Goal: Use online tool/utility: Utilize a website feature to perform a specific function

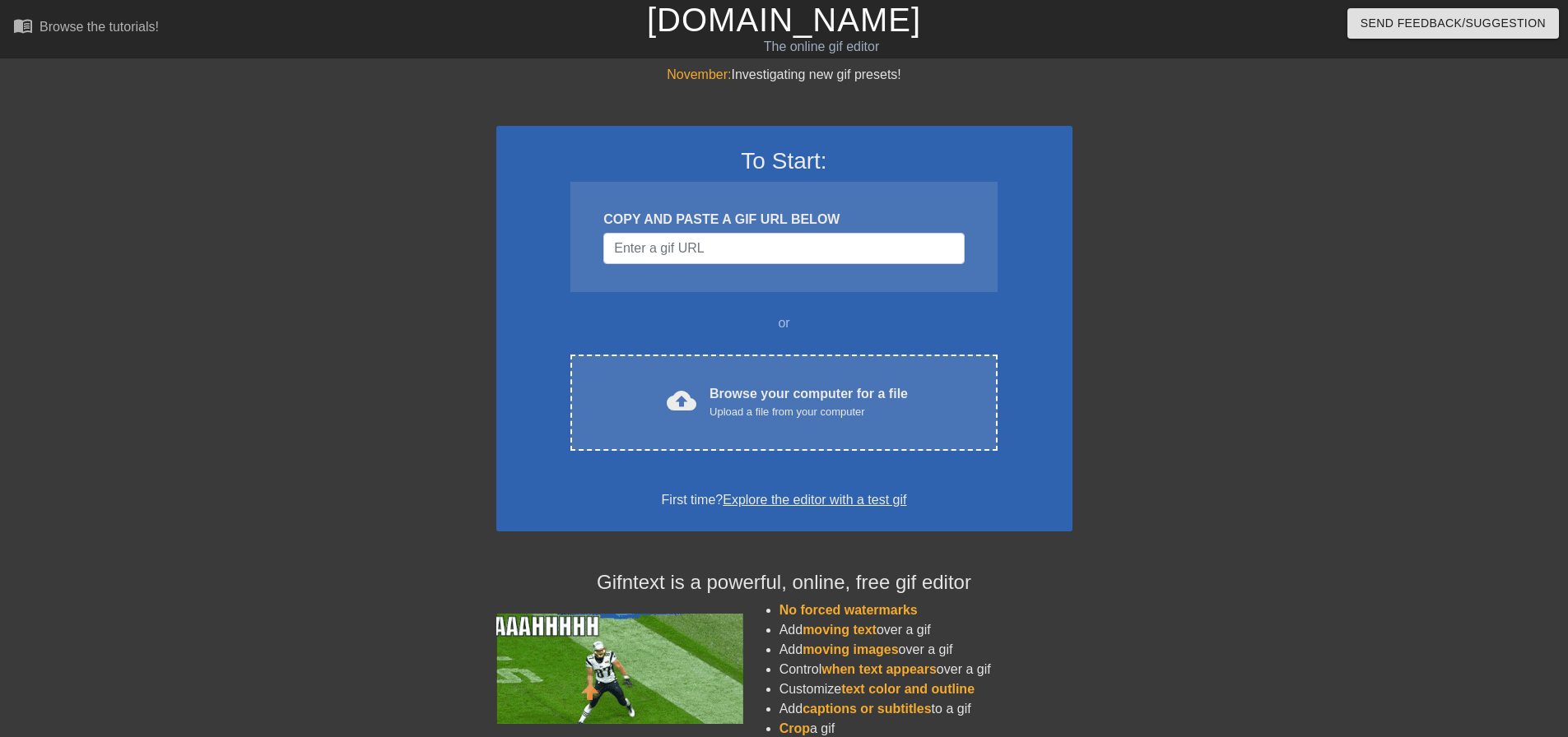
click at [1139, 357] on div at bounding box center [1215, 311] width 247 height 493
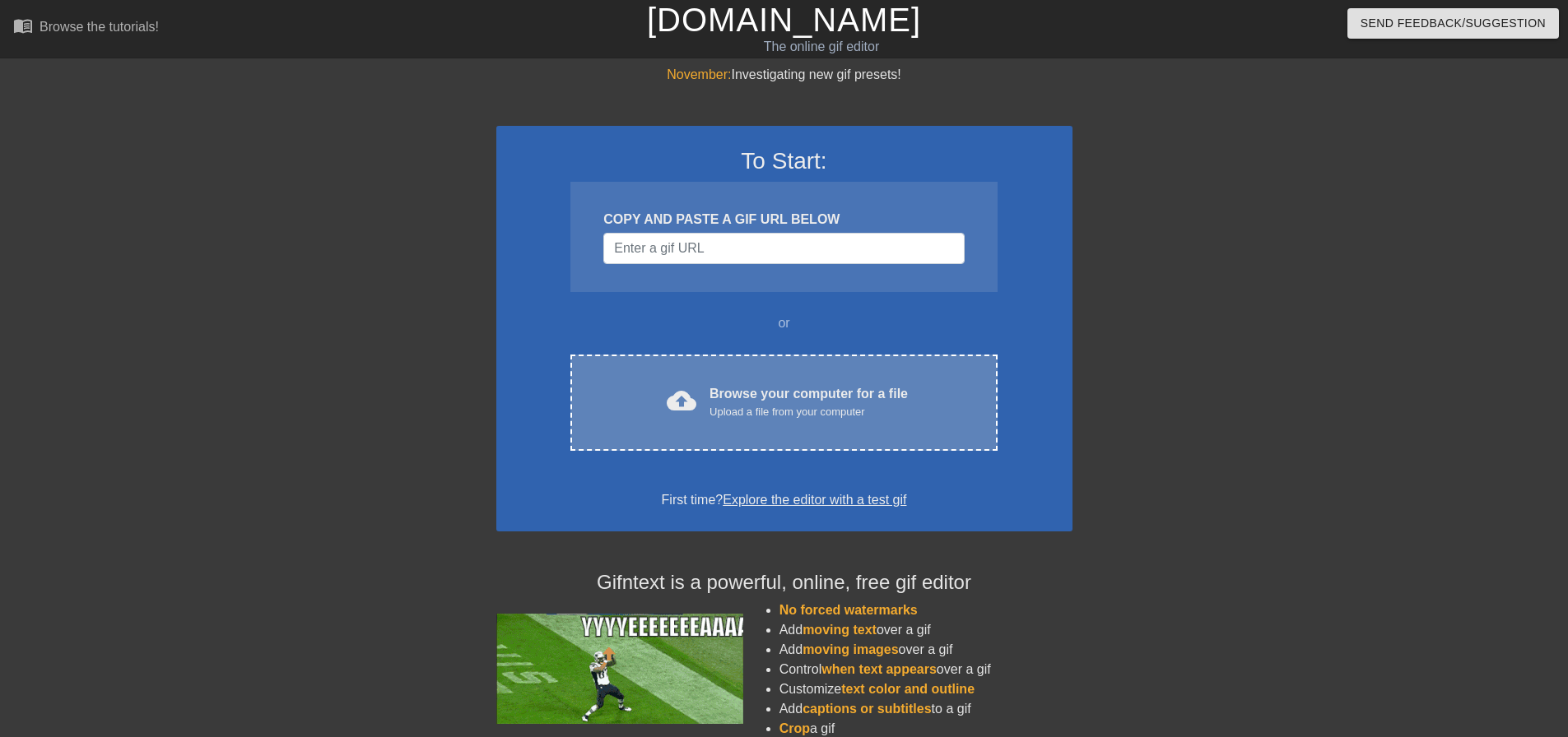
click at [652, 423] on div "cloud_upload Browse your computer for a file Upload a file from your computer C…" at bounding box center [783, 403] width 426 height 96
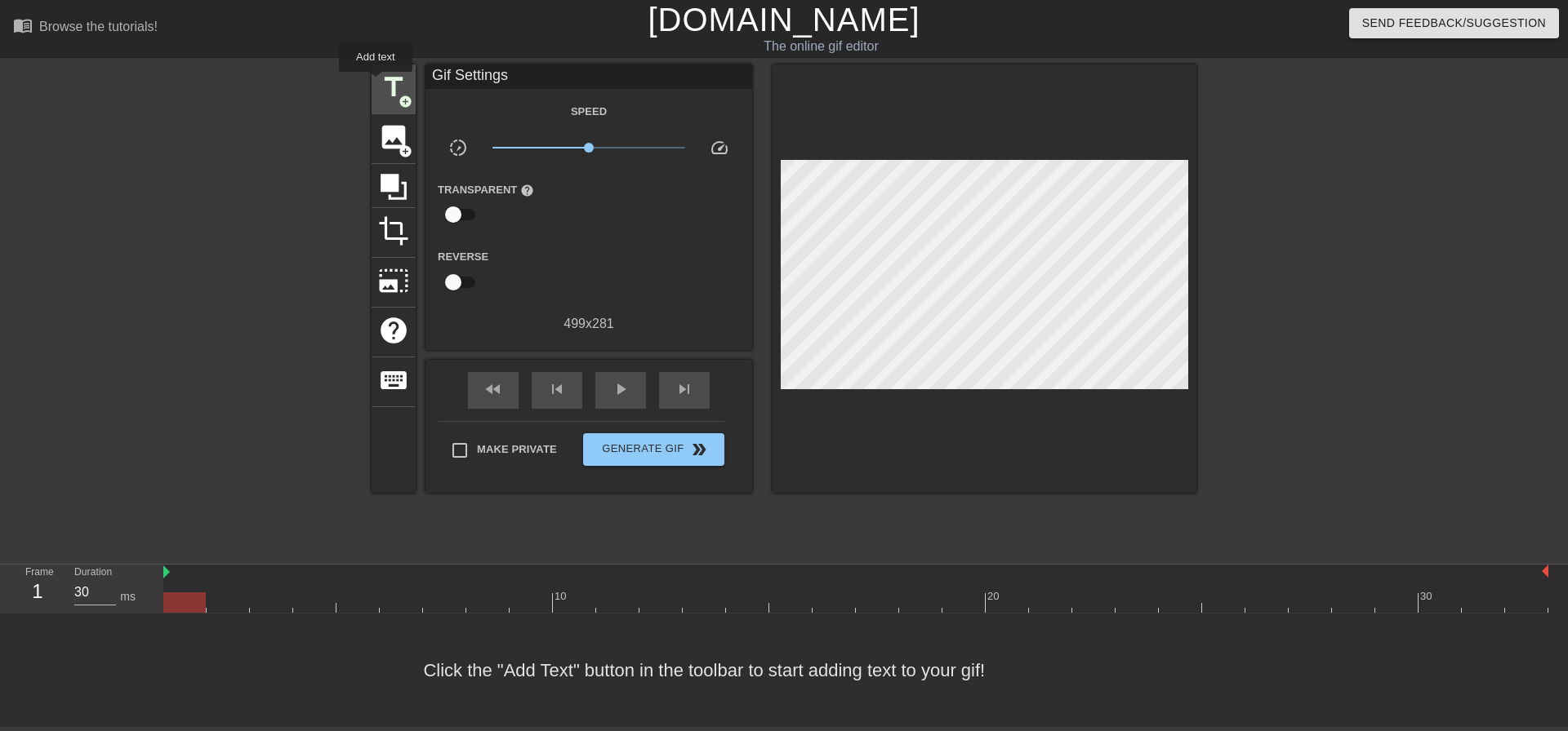
click at [376, 83] on div "title add_circle" at bounding box center [394, 89] width 44 height 50
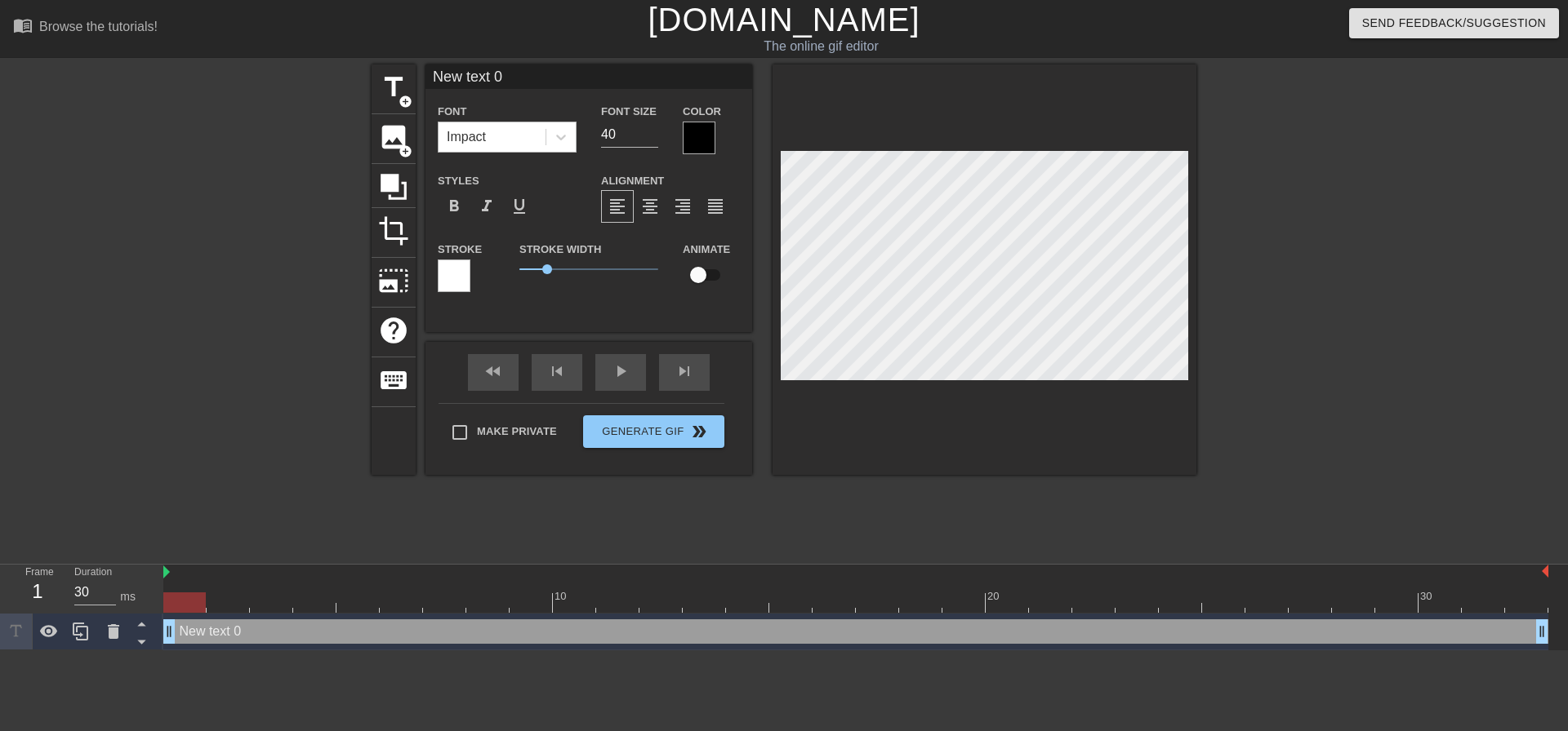
click at [501, 135] on div "Impact" at bounding box center [491, 137] width 107 height 29
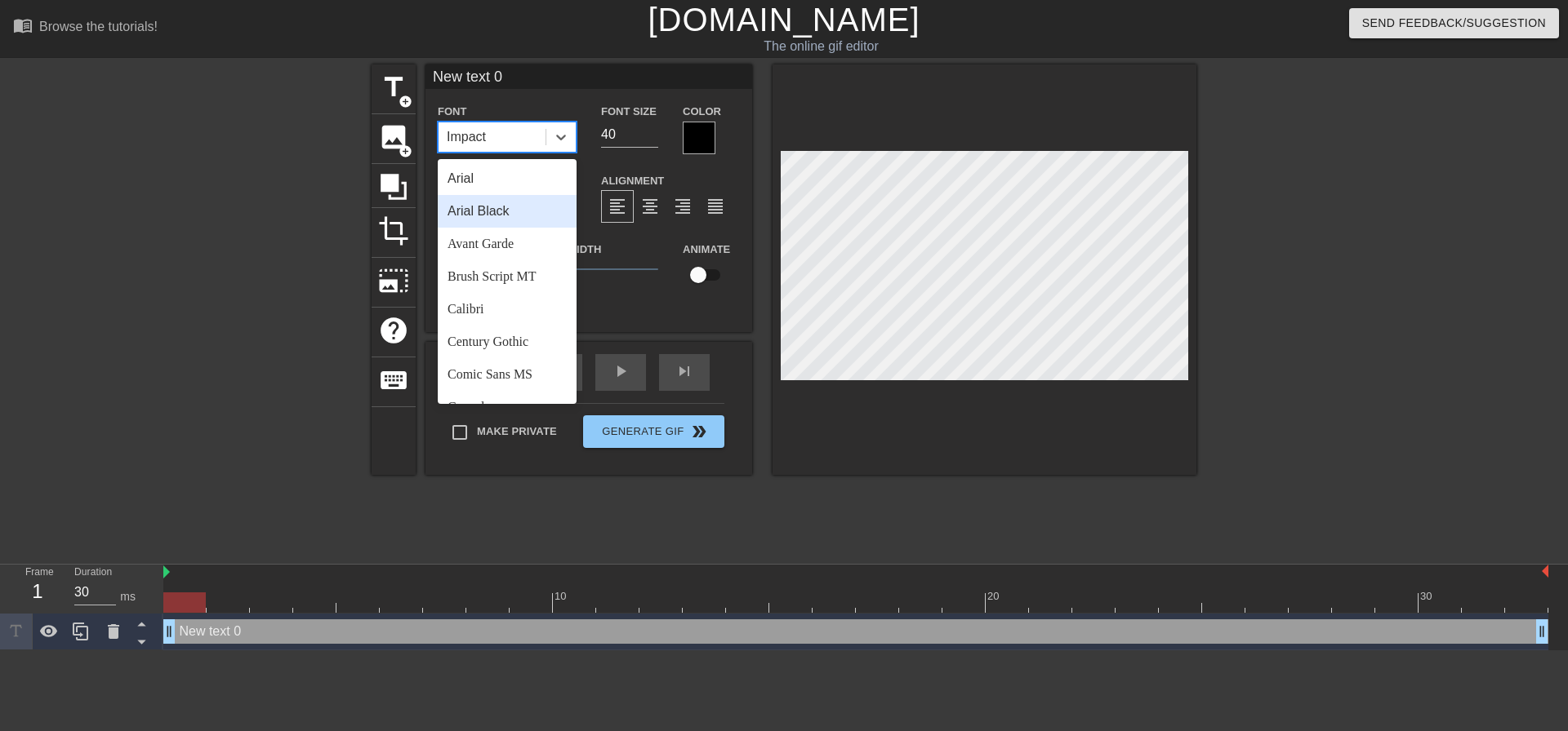
click at [498, 200] on div "Arial Black" at bounding box center [507, 211] width 138 height 32
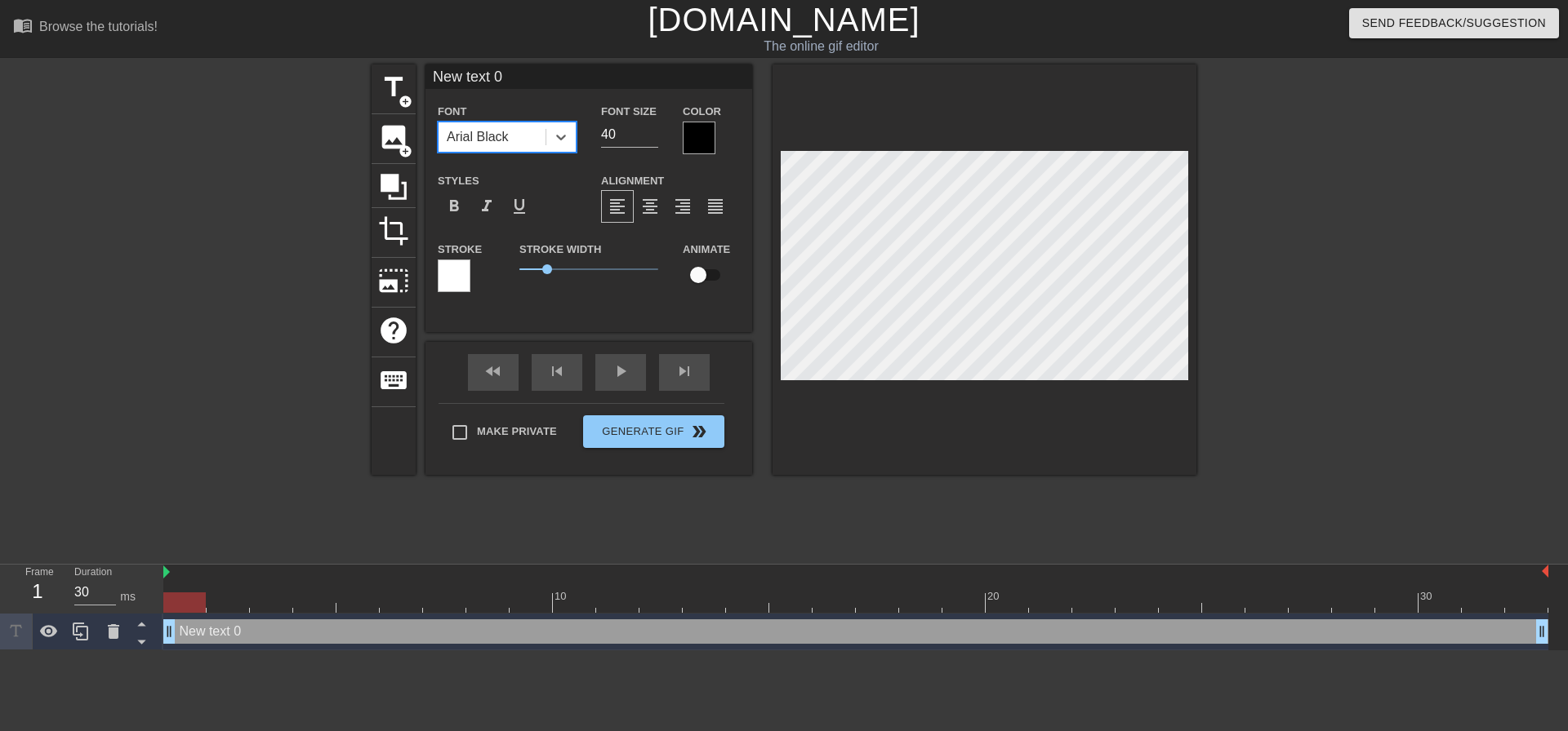
drag, startPoint x: 631, startPoint y: 133, endPoint x: 347, endPoint y: 117, distance: 284.5
click at [408, 132] on div "title add_circle image add_circle crop photo_size_select_large help keyboard Ne…" at bounding box center [784, 269] width 825 height 411
type input "20"
click at [655, 207] on span "format_align_center" at bounding box center [649, 206] width 20 height 20
click at [505, 423] on div "Make Private Generate Gif double_arrow" at bounding box center [581, 435] width 285 height 64
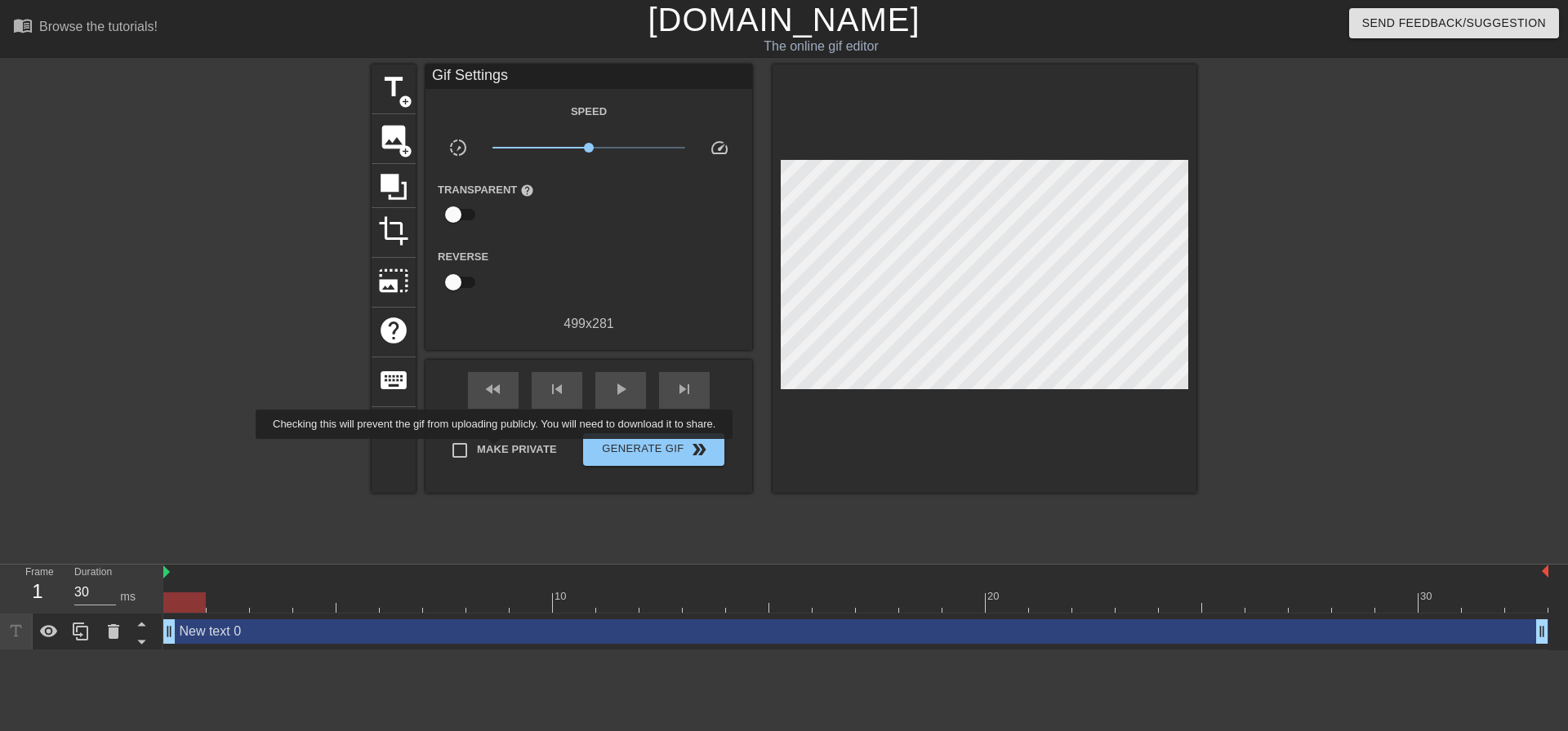
click at [496, 452] on span "Make Private" at bounding box center [517, 449] width 80 height 16
click at [477, 452] on input "Make Private" at bounding box center [460, 450] width 34 height 34
checkbox input "true"
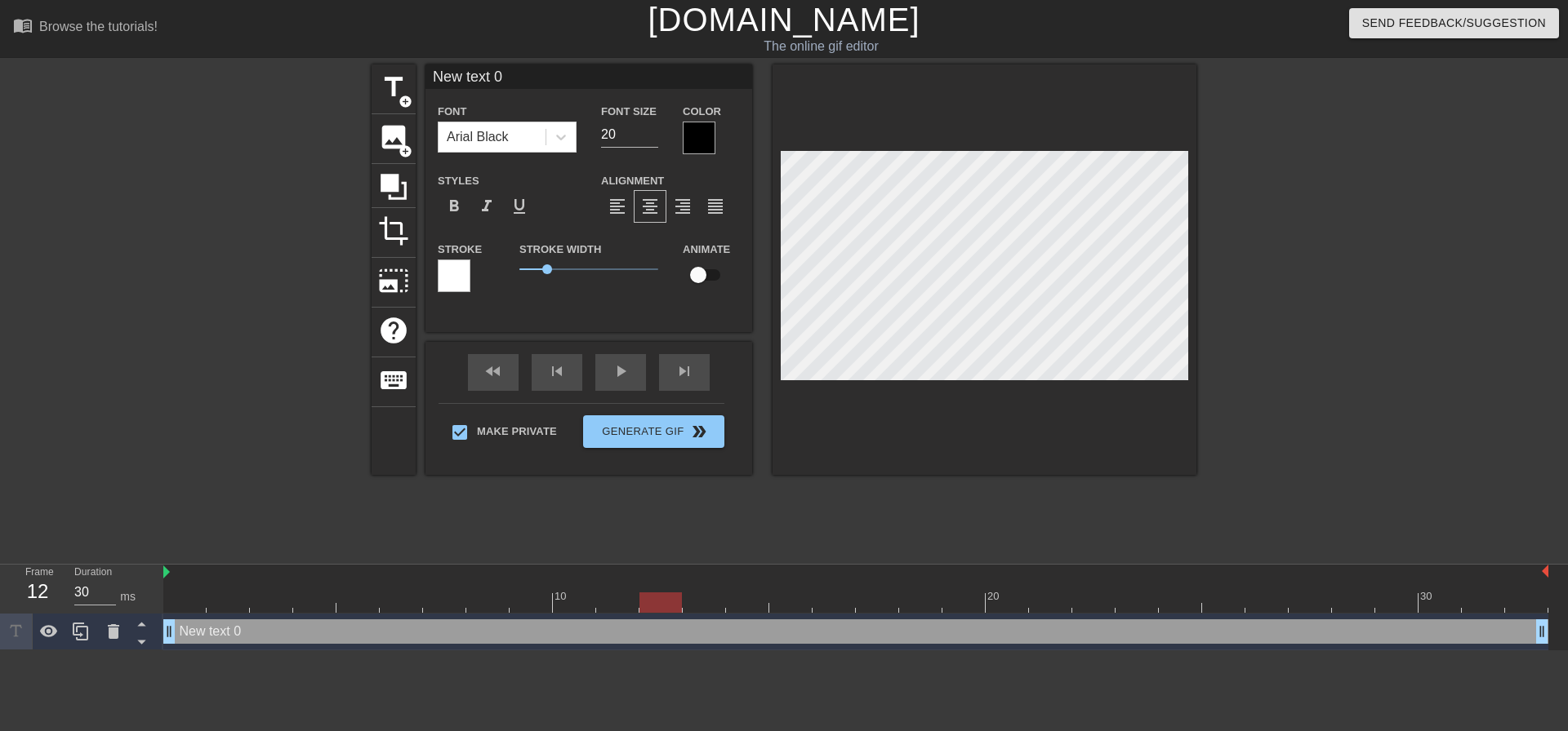
drag, startPoint x: 197, startPoint y: 598, endPoint x: 15, endPoint y: 504, distance: 204.8
click at [0, 554] on div "menu_book Browse the tutorials! [DOMAIN_NAME] The online gif editor Send Feedba…" at bounding box center [784, 325] width 1568 height 651
type input "O"
type textarea "O"
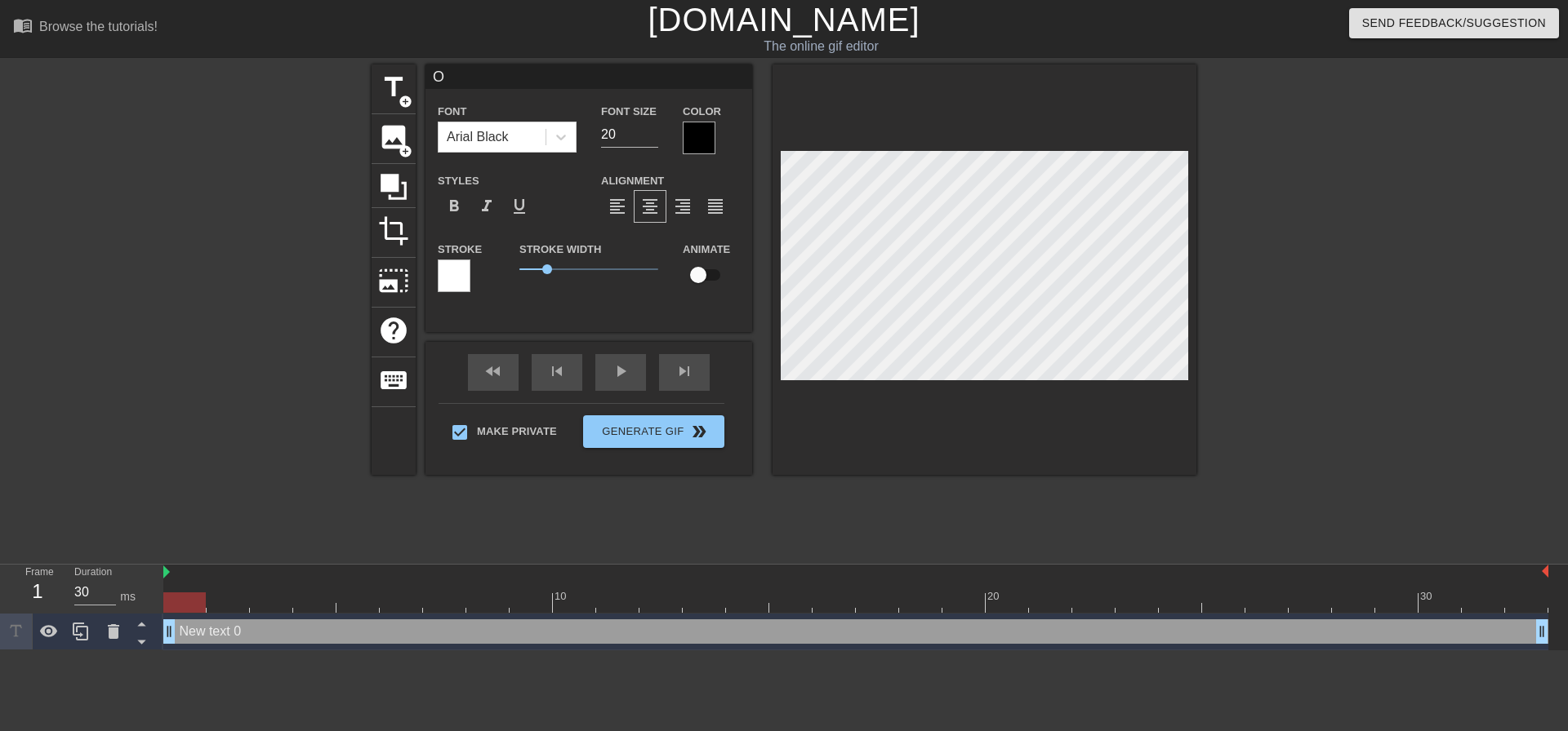
type input "Oh"
type textarea "Oh"
type input "Oh"
type textarea "Oh"
type input "Oh h"
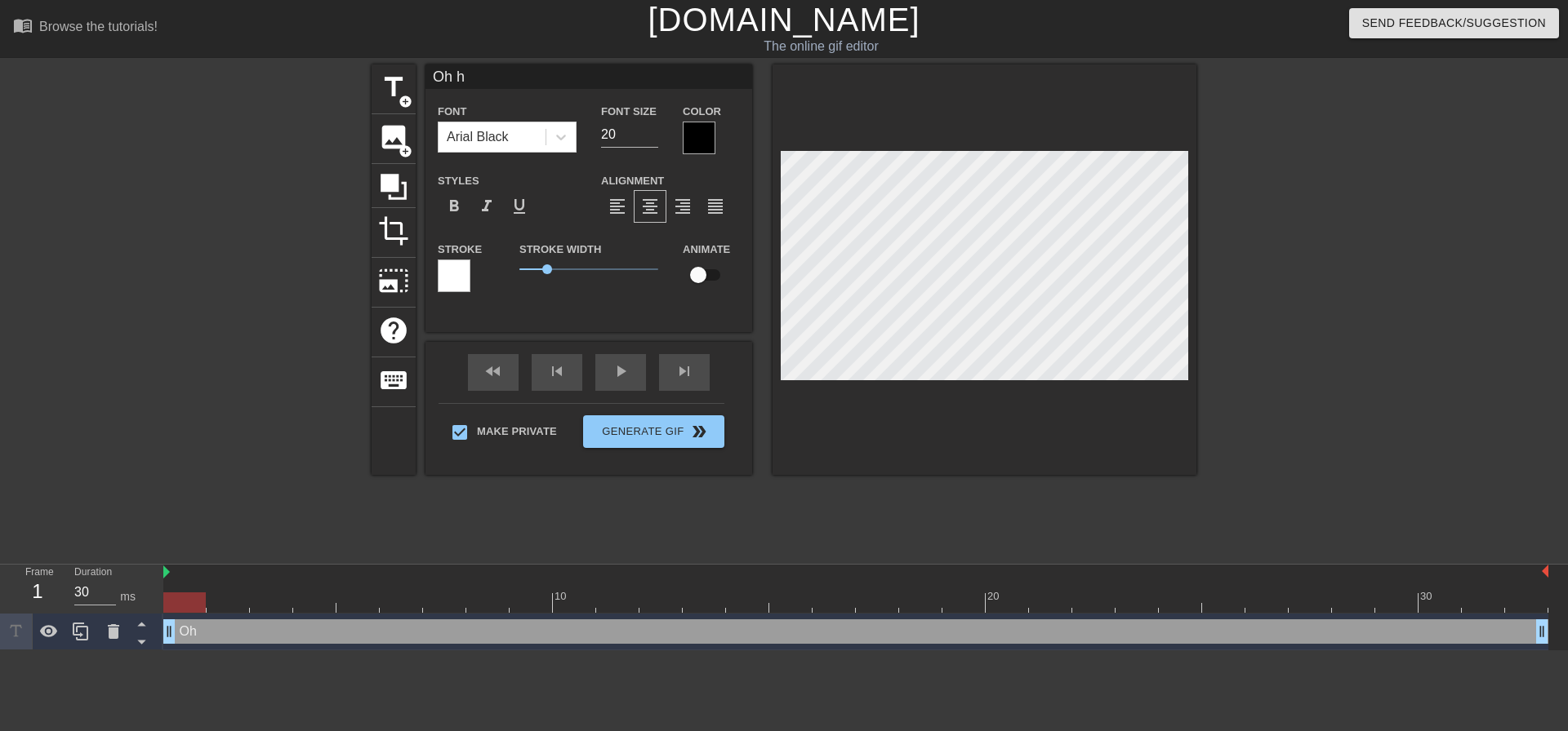
type textarea "Oh h"
type input "Oh he"
type textarea "Oh he"
type input "Oh hey"
type textarea "Oh hey"
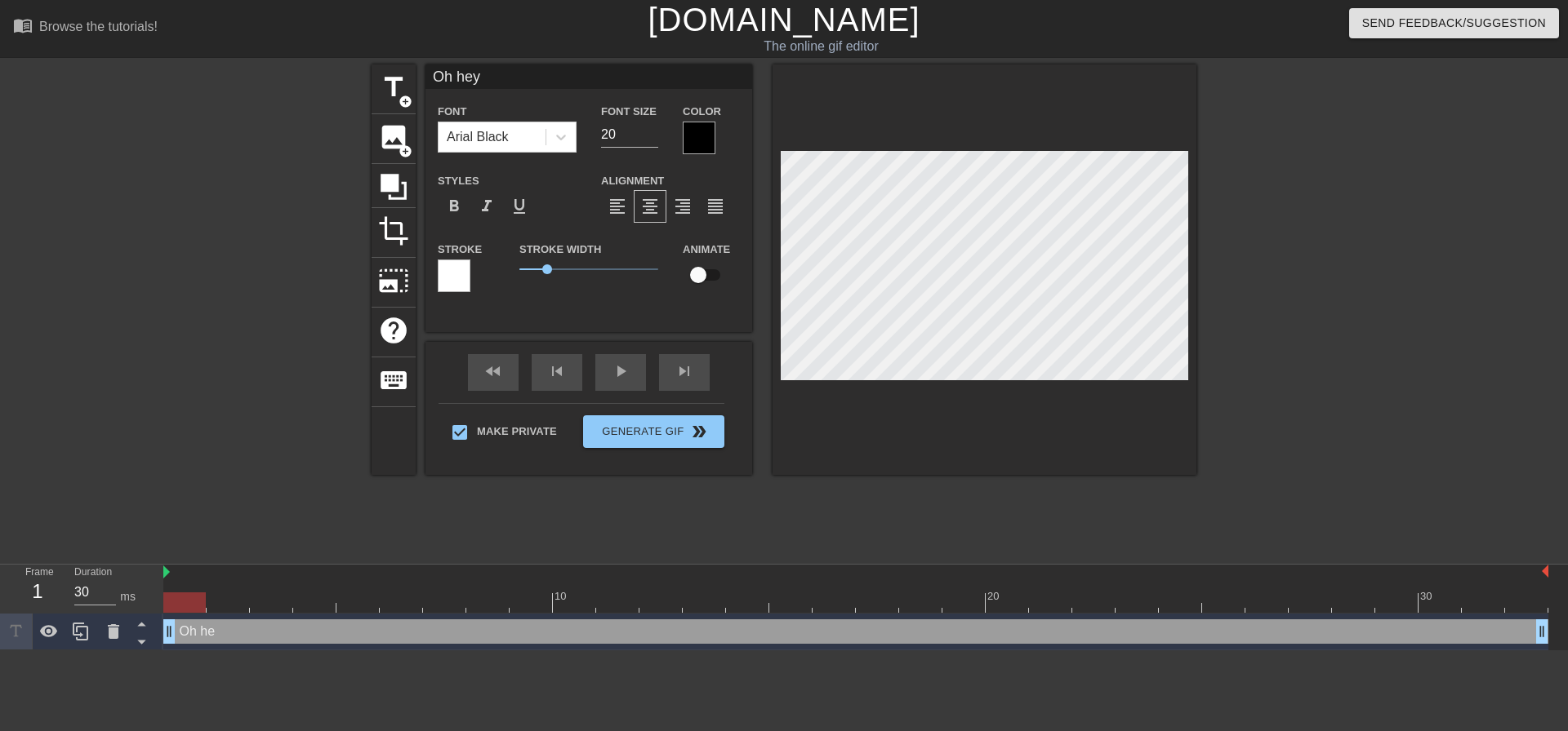
scroll to position [3, 3]
type input "Oh hey"
type textarea "Oh hey"
type input "Oh hey m"
type textarea "Oh hey m"
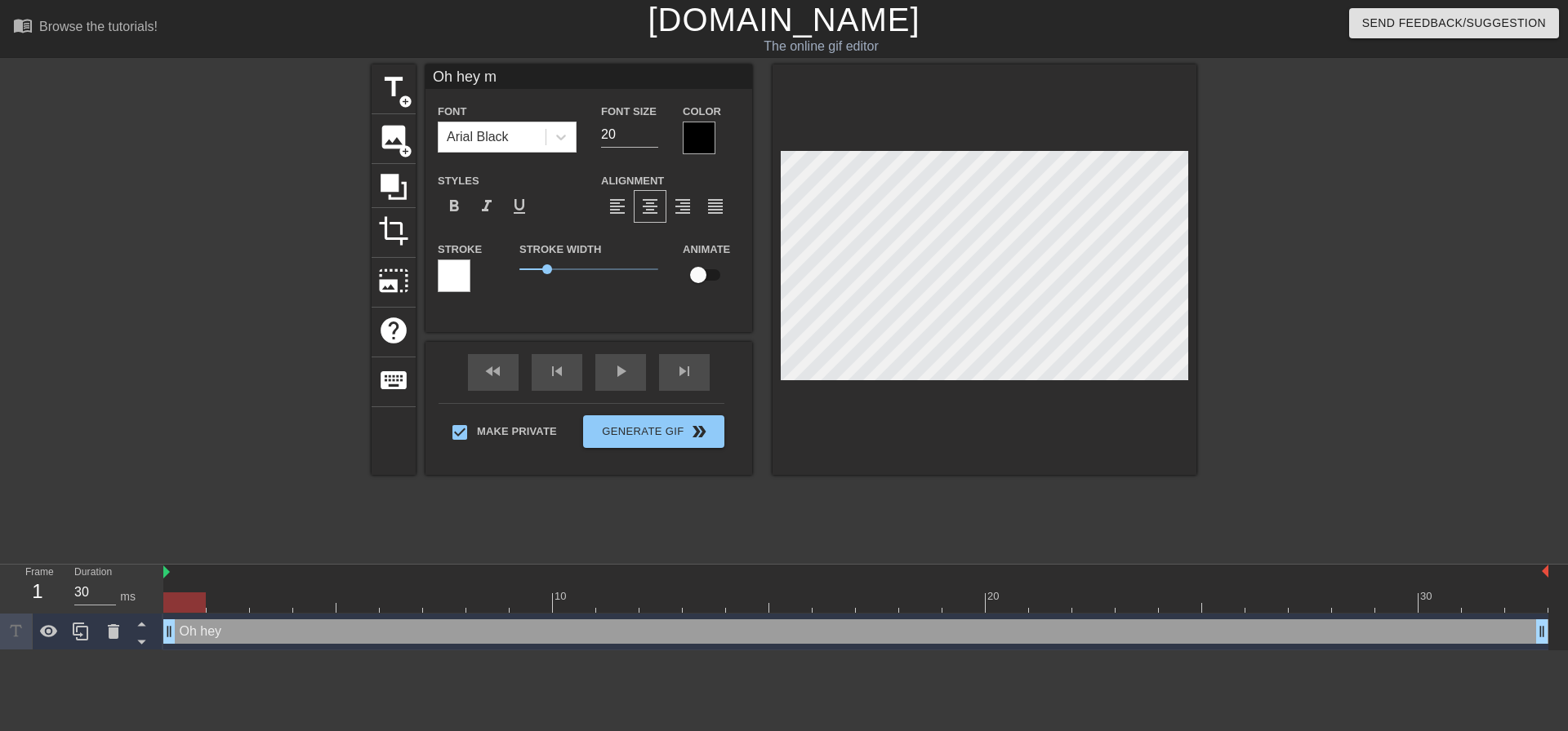
type input "Oh hey mo"
type textarea "Oh hey mo"
type input "Oh hey m"
type textarea "Oh hey m"
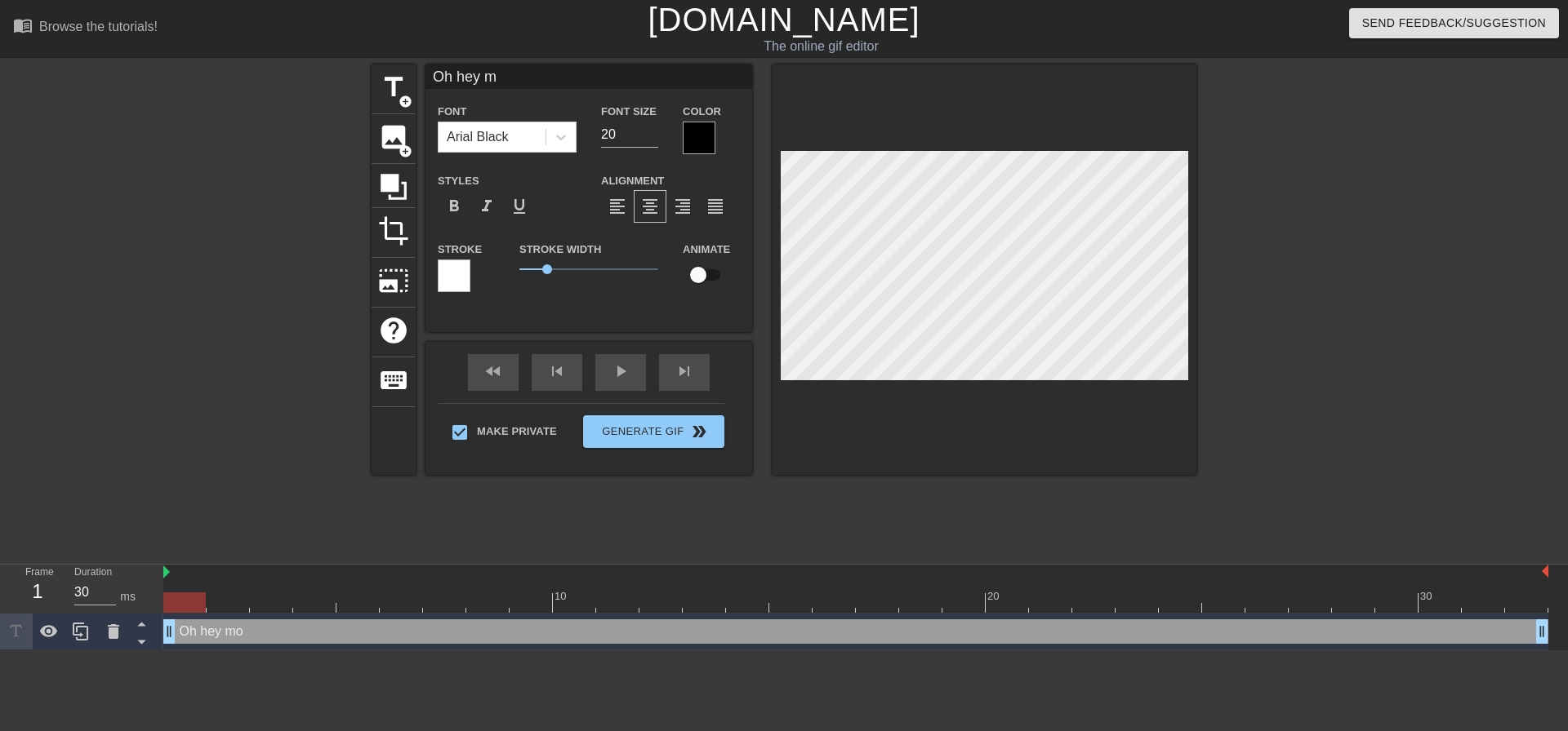
type input "Oh hey"
type textarea "Oh hey"
type input "Oh hey M"
type textarea "Oh hey M"
type input "Oh hey Mo"
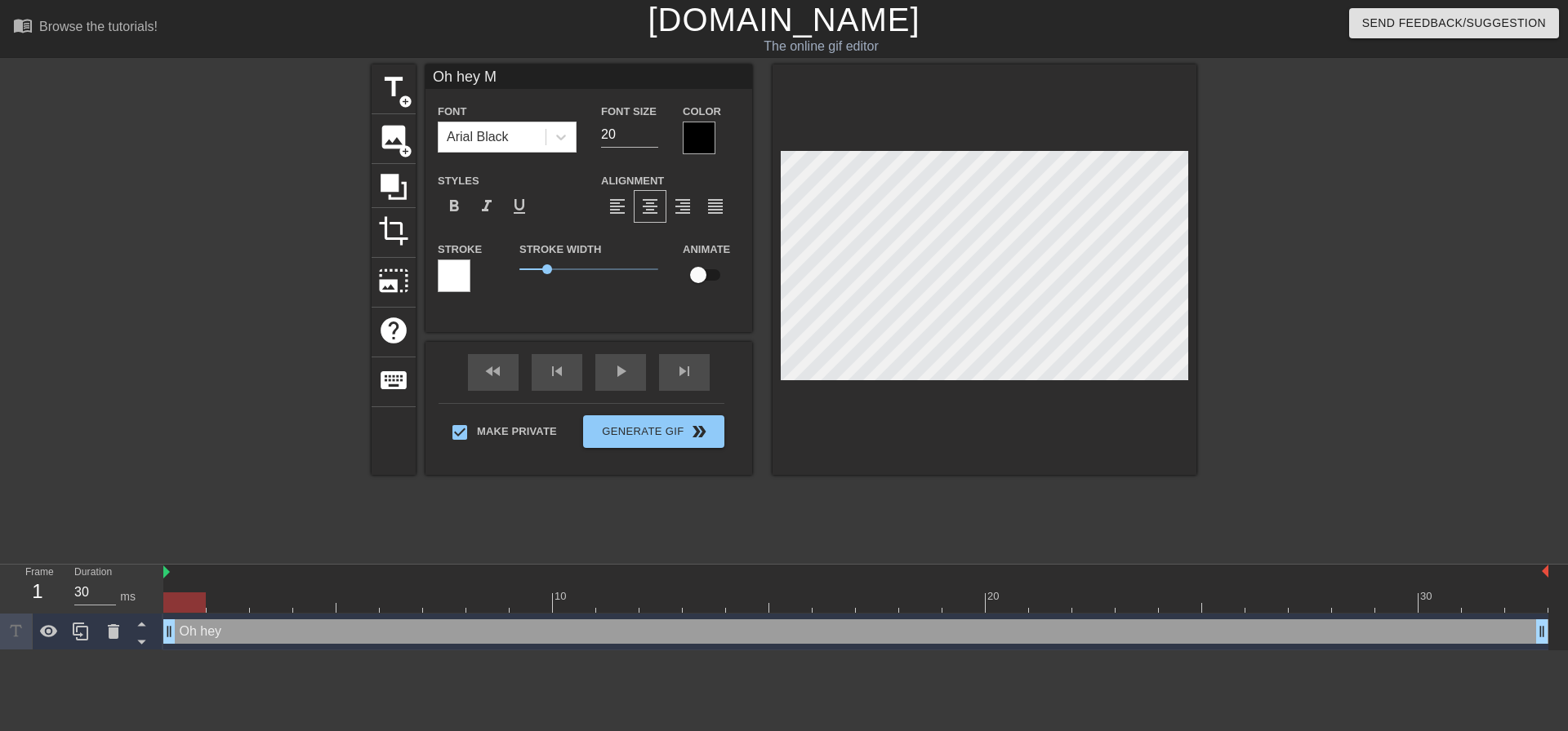
type textarea "Oh hey Mo"
type input "Oh hey Mom"
type textarea "Oh hey Mom!"
type input "Oh hey Mom!@"
type textarea "Oh hey Mom!@"
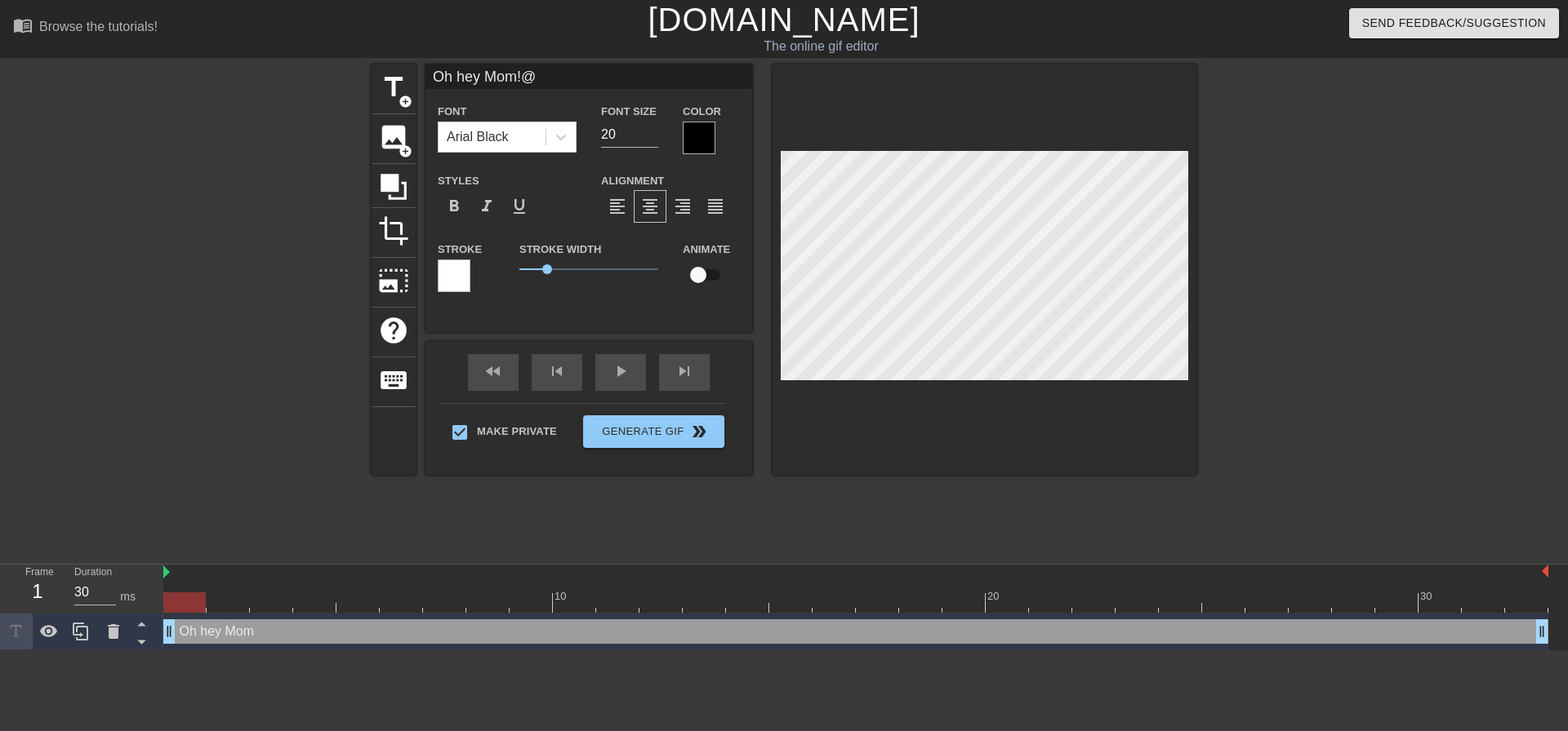
scroll to position [3, 7]
type input "Oh hey Mom!"
type textarea "Oh hey Mom!"
type input "Oh hey Mom!"
type textarea "Oh hey Mom!"
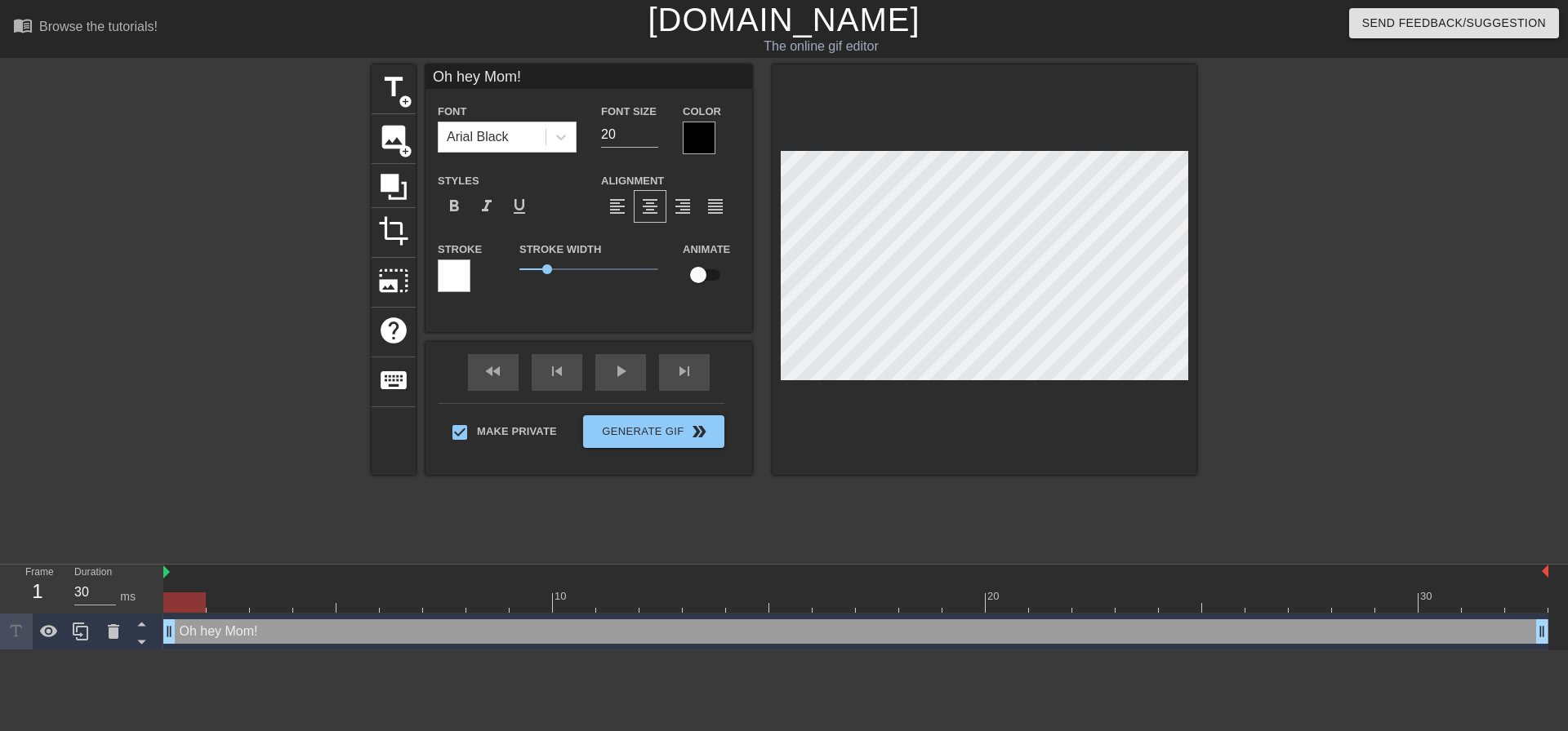
type input "Oh hey Mom! S"
type textarea "Oh hey Mom! S"
type input "Oh hey Mom! So"
type textarea "Oh hey Mom! So"
type input "Oh hey Mom! Sor"
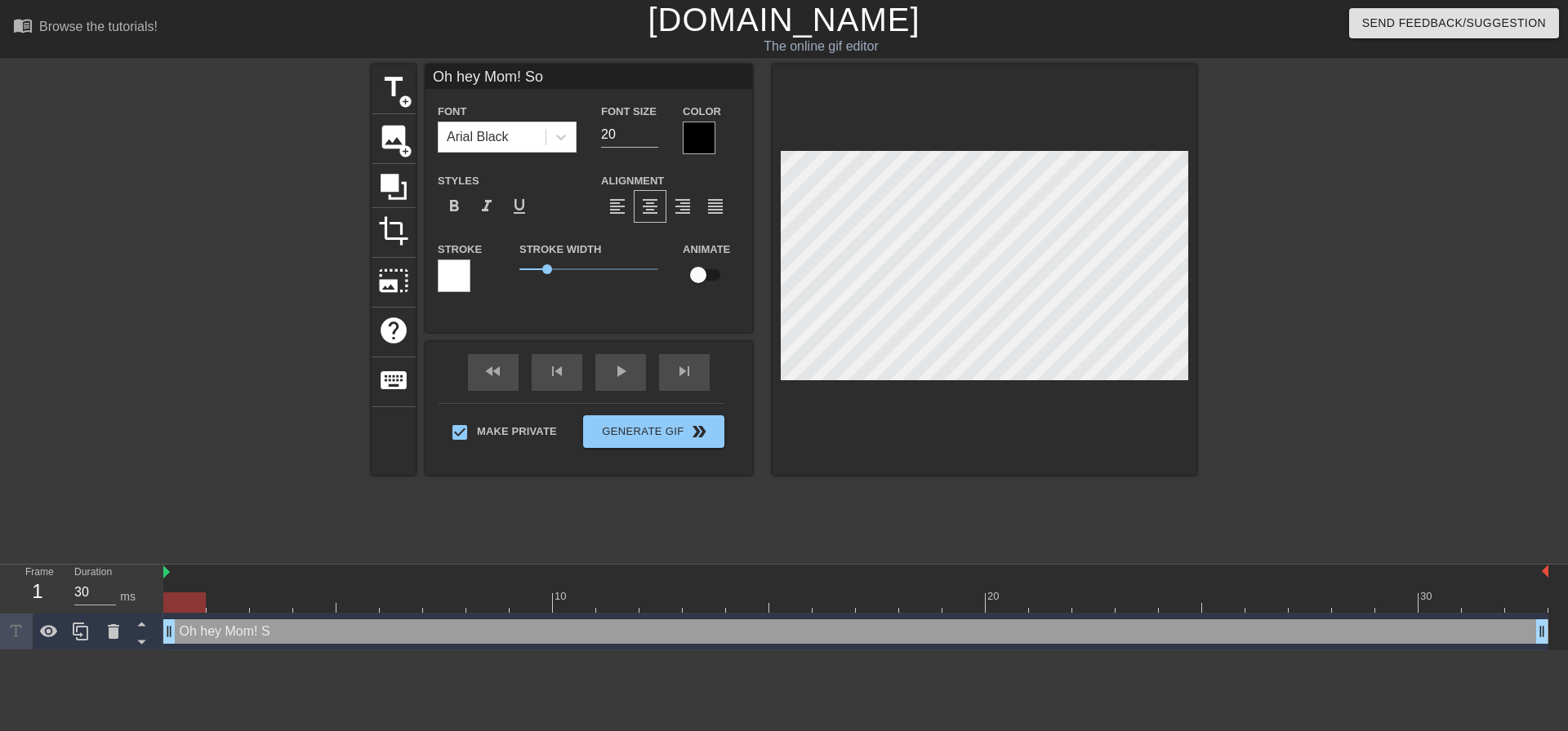
type textarea "Oh hey Mom! Sor"
type input "Oh hey Mom! Sorr"
type textarea "Oh hey Mom! Sorr"
type input "Oh hey Mom! Sorry"
type textarea "Oh hey Mom! Sorry"
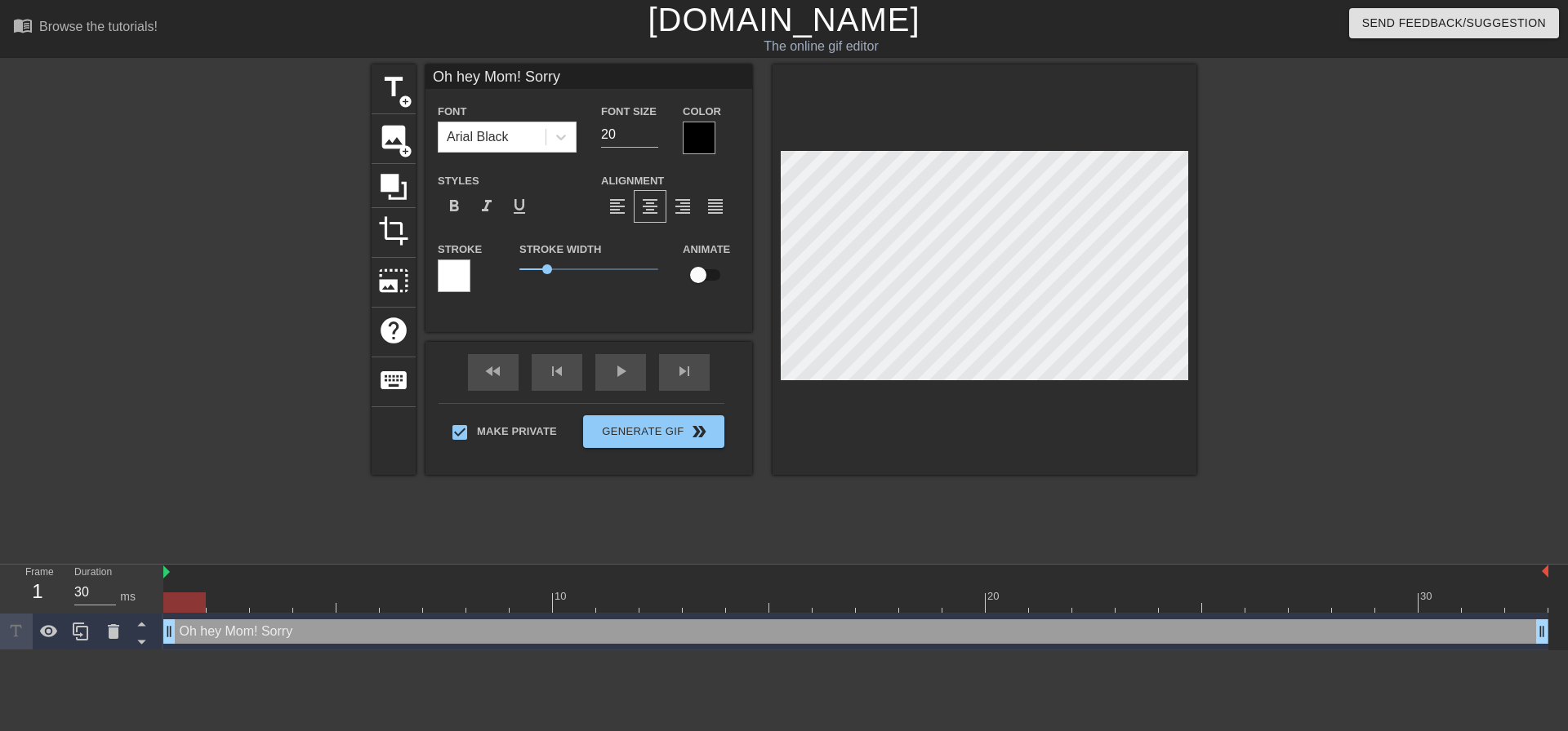
type input "Oh hey Mom! Sorry"
type textarea "Oh hey Mom! Sorry"
type input "Oh hey Mom! Sorry D"
type textarea "Oh hey Mom! Sorry D"
type input "Oh hey Mom! Sorry [PERSON_NAME]"
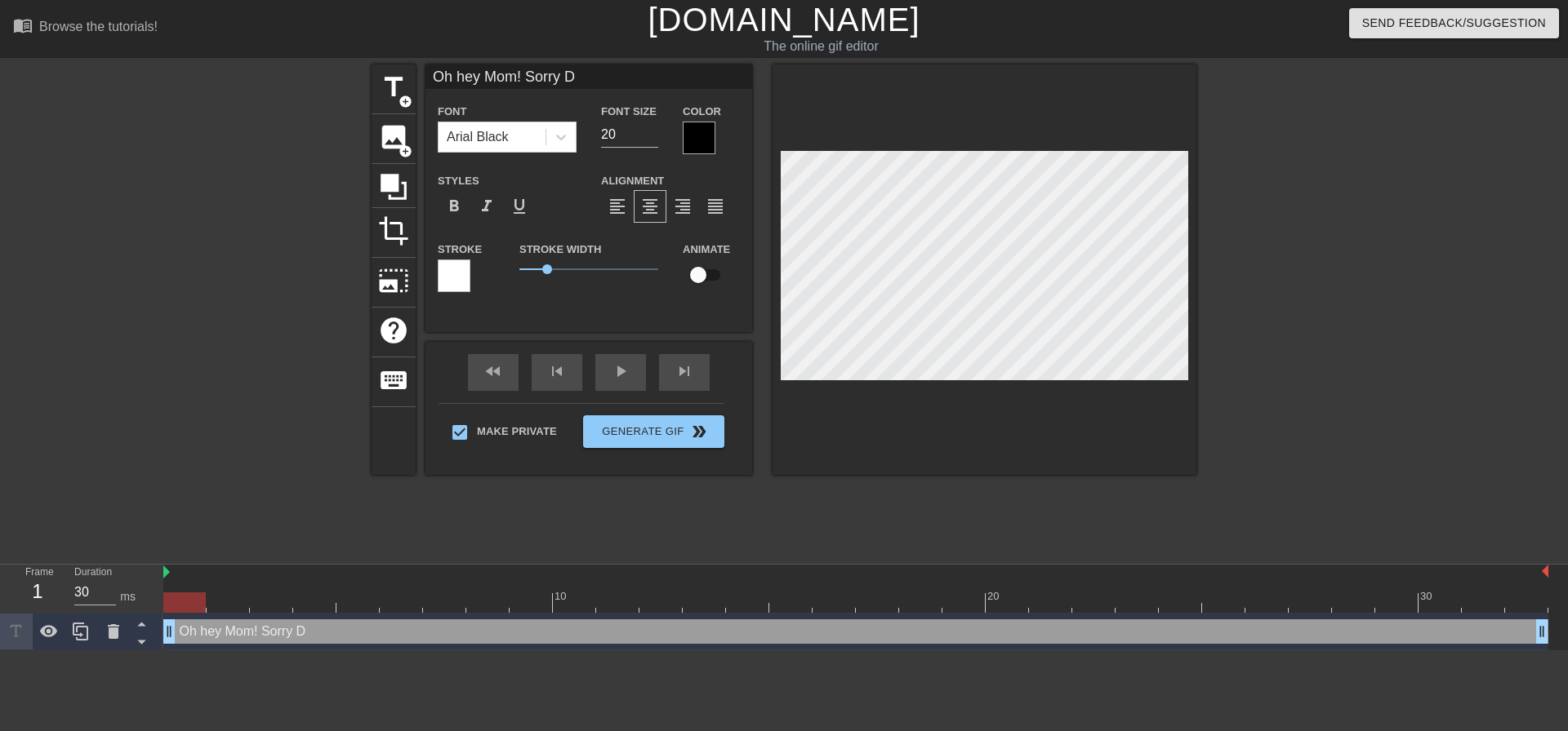
type textarea "Oh hey Mom! Sorry [PERSON_NAME]"
type input "Oh hey Mom! Sorry Dad"
type textarea "Oh hey Mom! Sorry Dad"
type input "Oh hey Mom! Sorry Dadd"
type textarea "Oh hey Mom! Sorry Dadd"
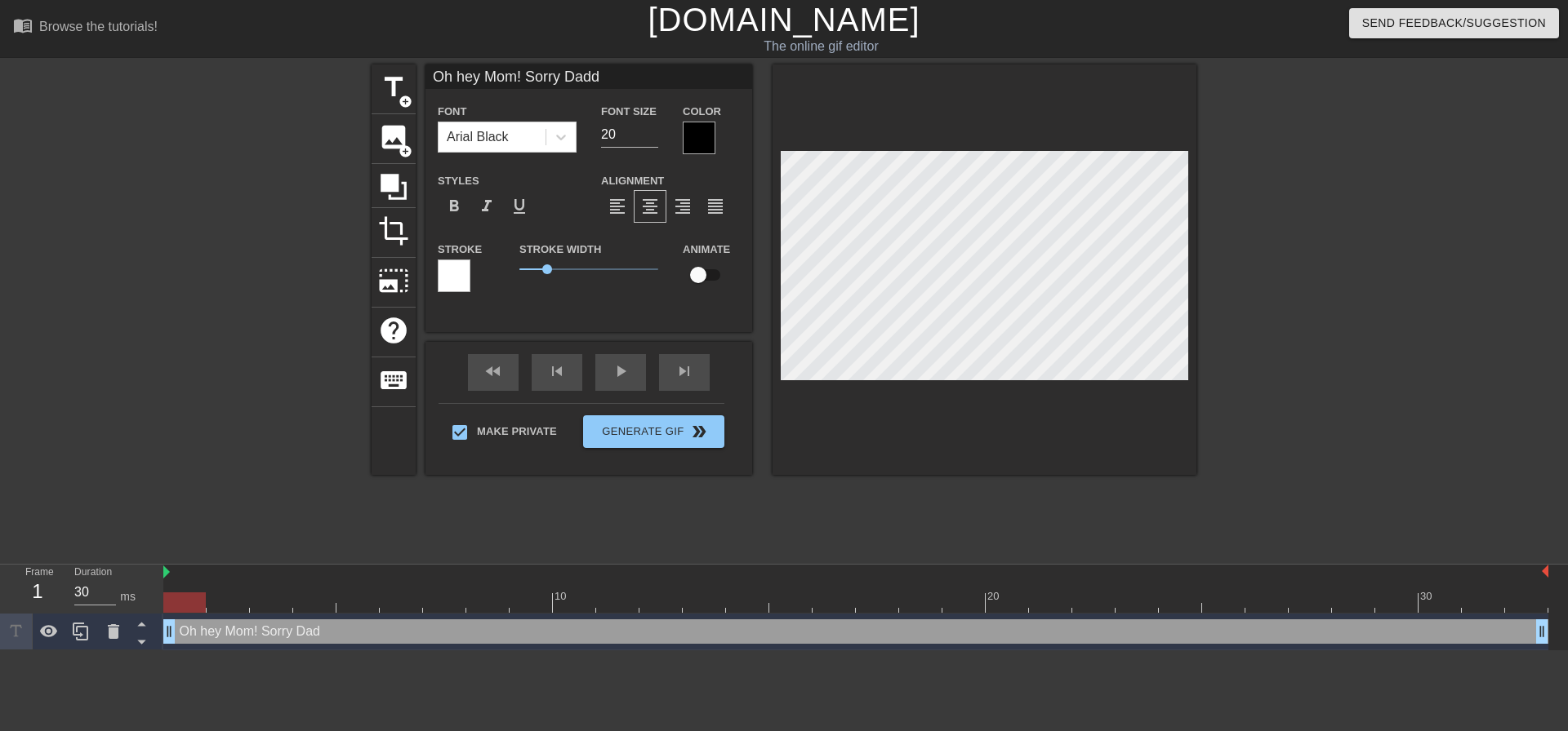
type input "Oh hey Mom! Sorry Daddy"
type textarea "Oh hey Mom! Sorry Daddy"
type input "Oh hey Mom! Sorry Daddy"
type textarea "Oh hey Mom! Sorry Daddy"
type input "Oh hey Mom! Sorry Daddy a"
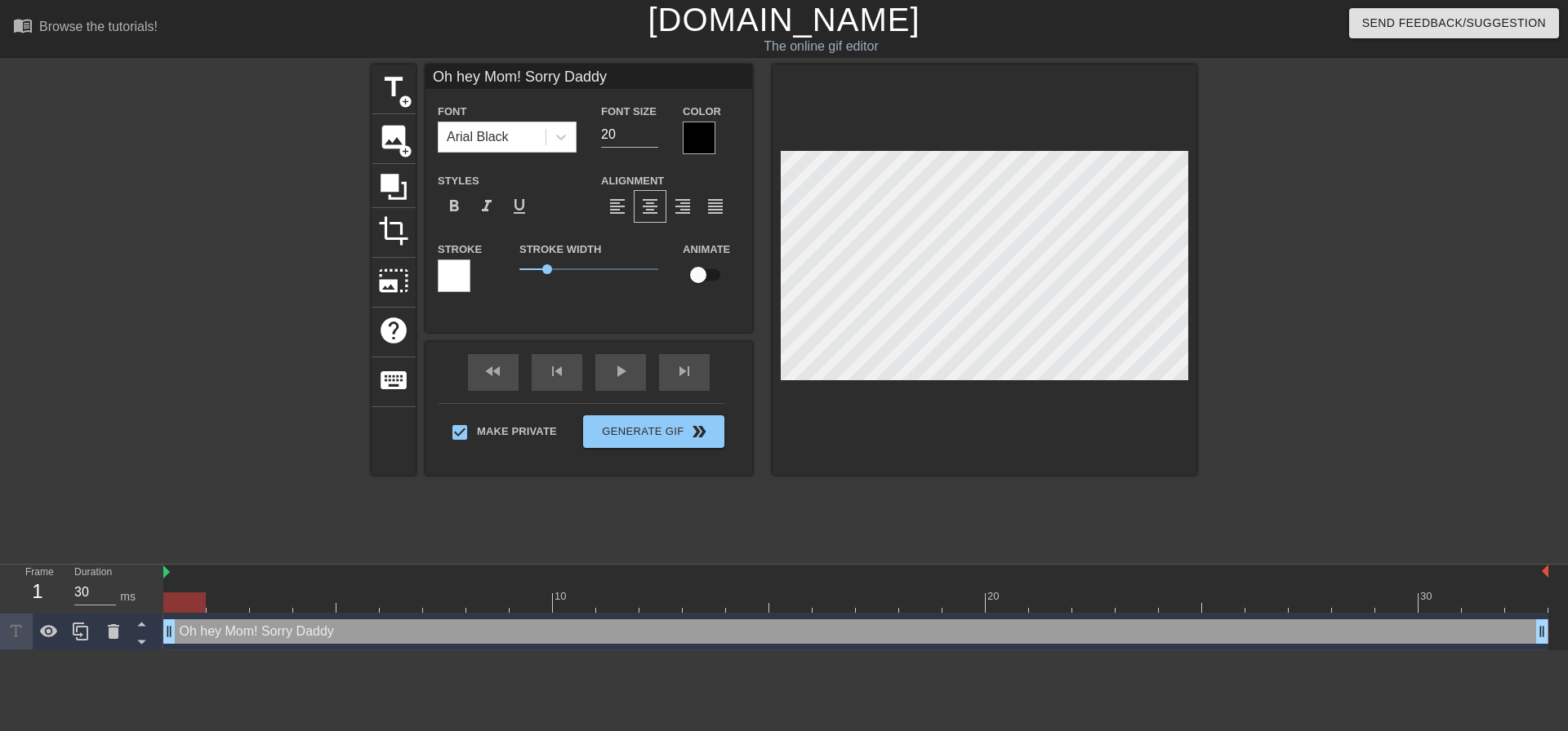
type textarea "Oh hey Mom! Sorry Daddy a"
type input "Oh hey Mom! Sorry Daddy an"
type textarea "Oh hey Mom! Sorry Daddy an"
type input "Oh hey Mom! Sorry Daddy and"
type textarea "Oh hey Mom! Sorry Daddy and"
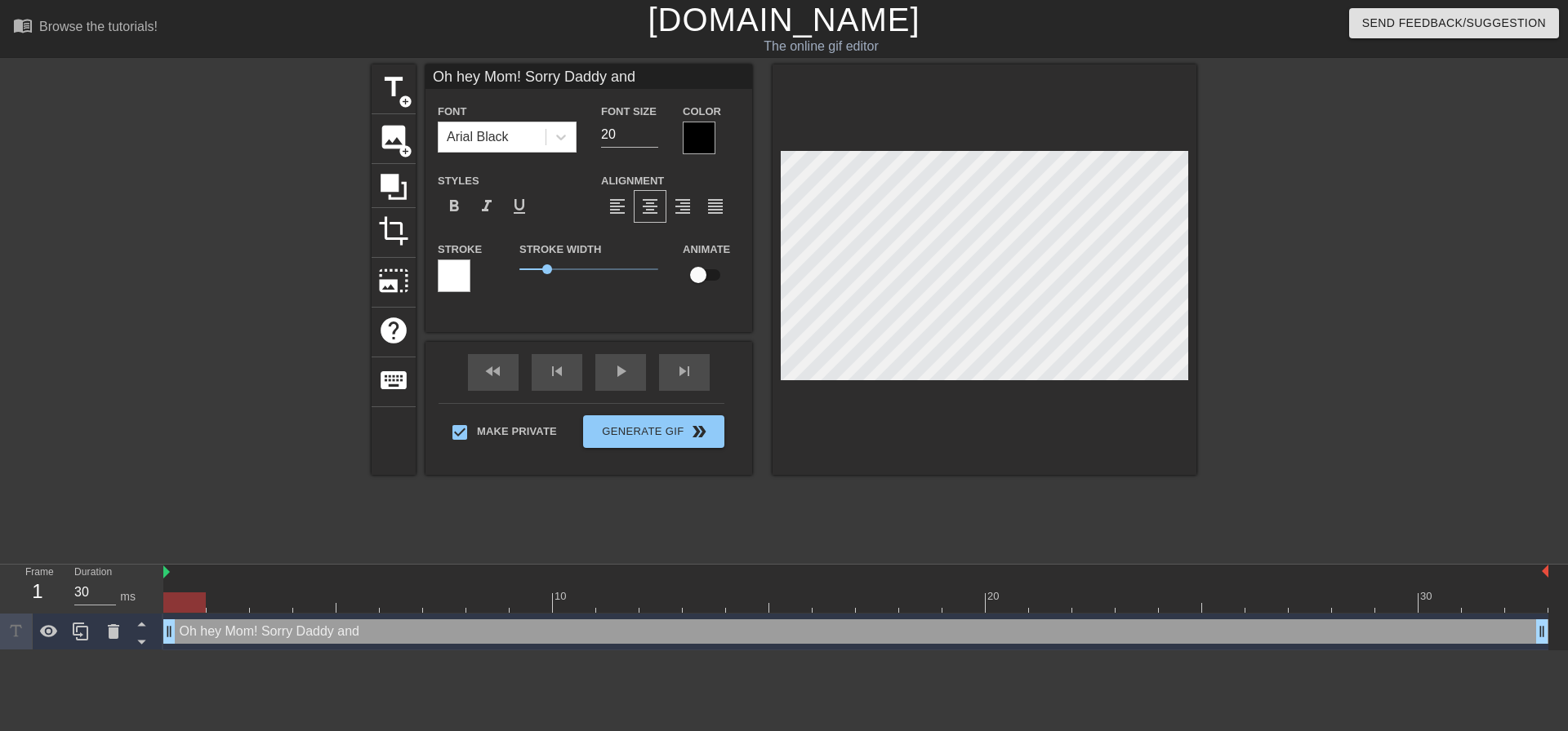
scroll to position [3, 12]
type input "Oh hey Mom! Sorry Daddy and i"
type textarea "Oh hey Mom! Sorry Daddy and i"
type input "Oh hey Mom! Sorry Daddy and"
type textarea "Oh hey Mom! Sorry Daddy and"
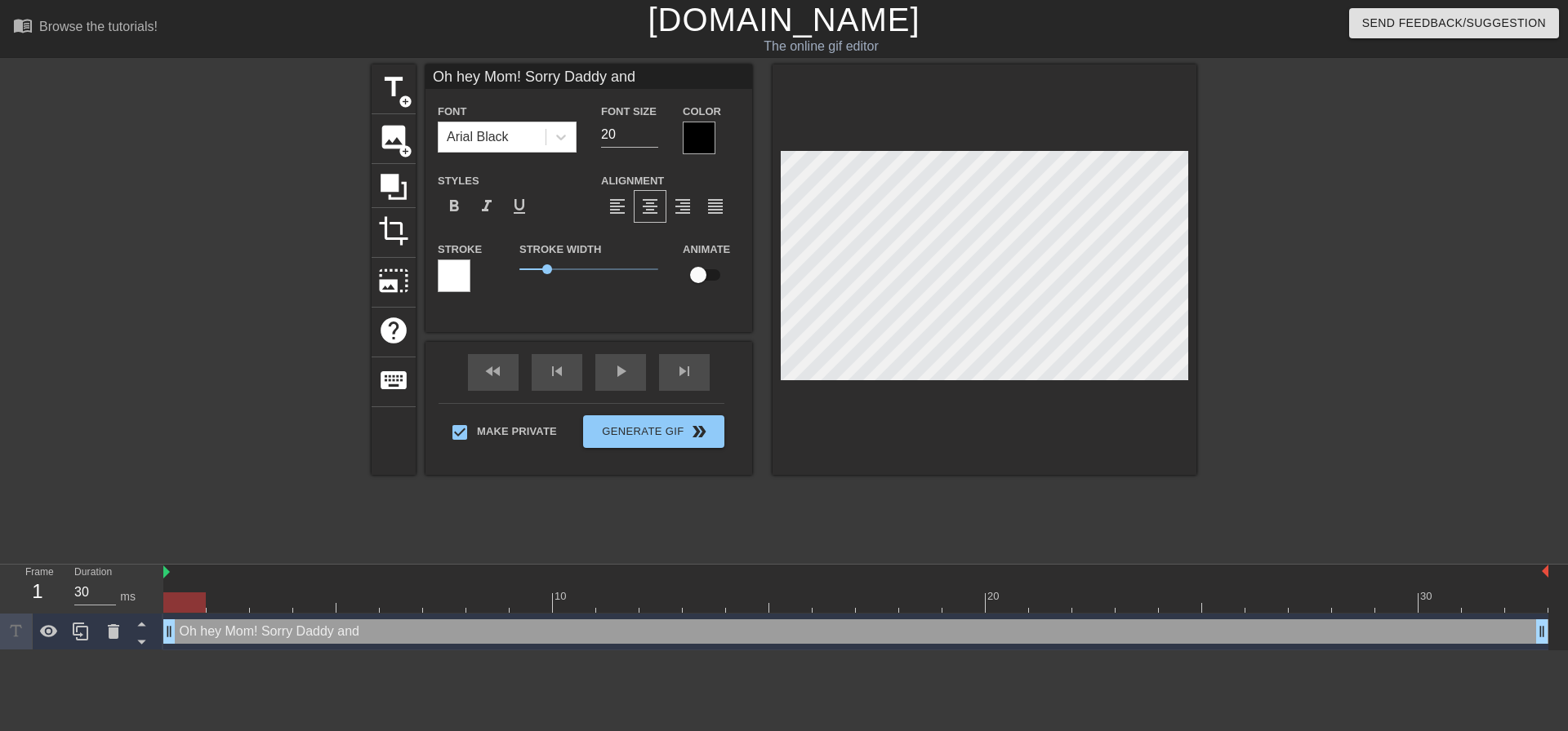
type input "Oh hey Mom! Sorry Daddy and I"
type textarea "Oh hey Mom! Sorry Daddy and I"
type input "Oh hey Mom! Sorry Daddy and I"
type textarea "Oh hey Mom! Sorry Daddy and I"
type input "Oh hey Mom! Sorry Daddy and I a"
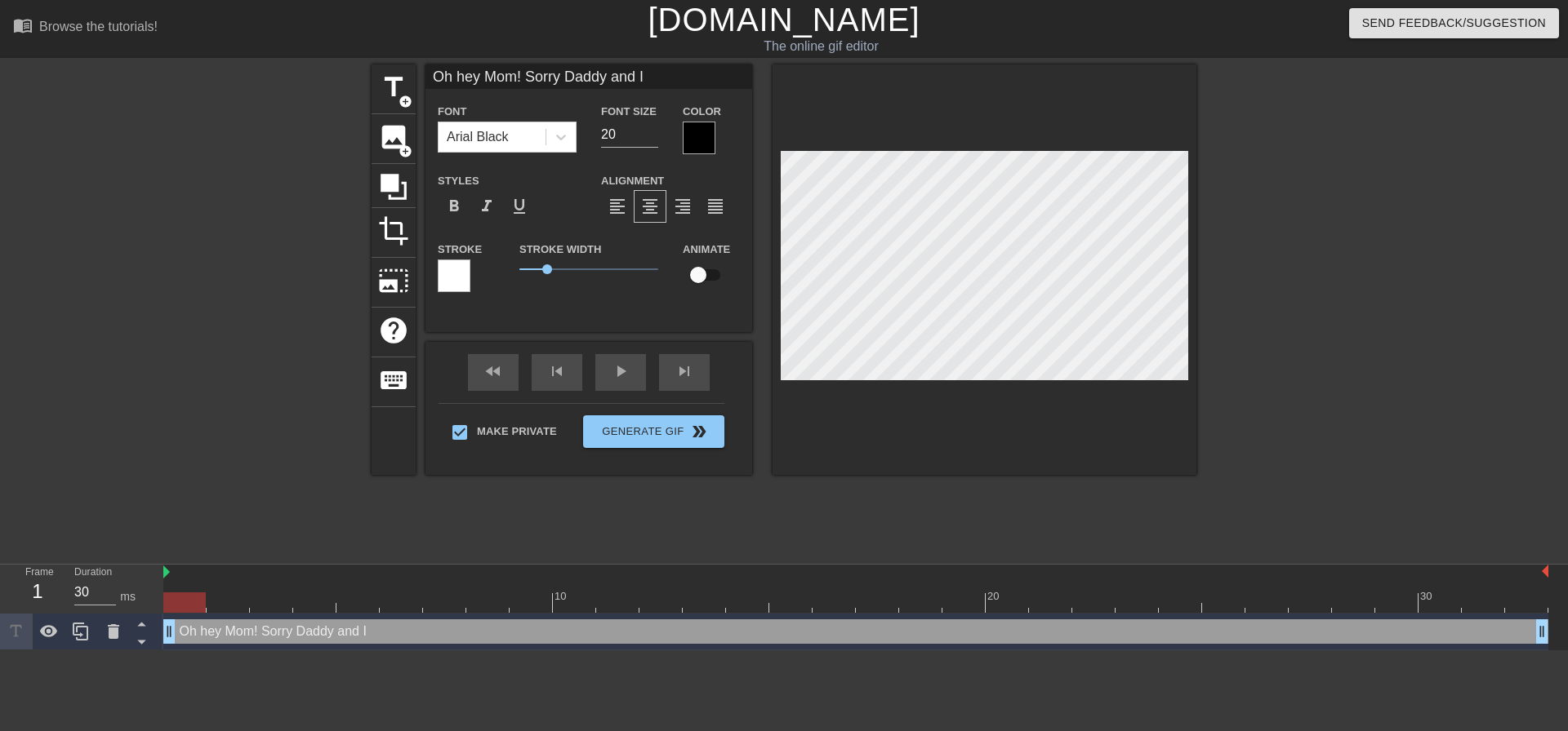
type textarea "Oh hey Mom! Sorry Daddy and I a"
type input "Oh hey Mom! Sorry Daddy and I ar"
type textarea "Oh hey Mom! Sorry Daddy and I ar"
type input "Oh hey Mom! Sorry Daddy and I arr"
type textarea "Oh hey Mom! Sorry Daddy and I arr"
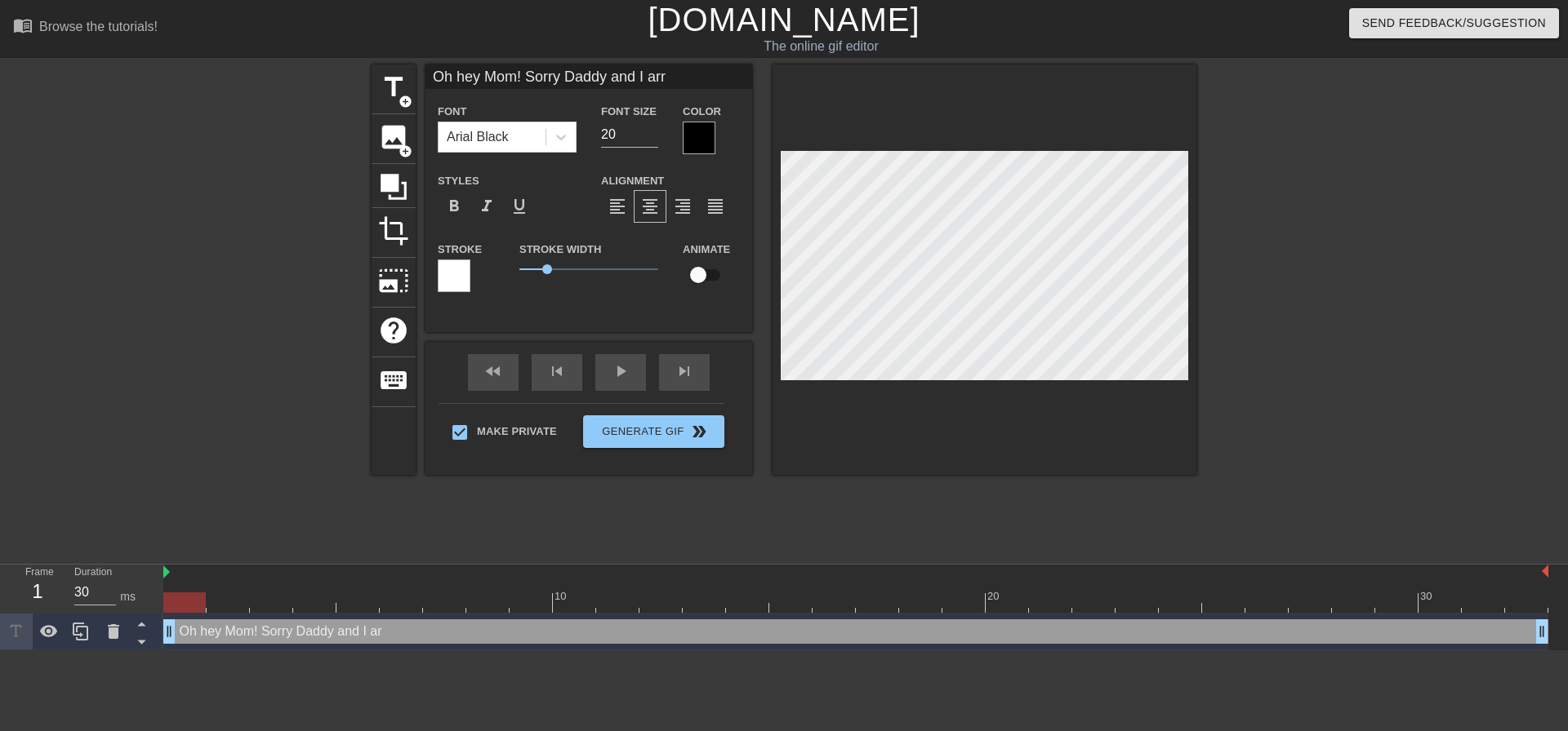
type input "Oh hey Mom! Sorry Daddy and I arre"
type textarea "Oh hey Mom! Sorry Daddy and I arre"
type input "Oh hey Mom! Sorry Daddy and I arr"
type textarea "Oh hey Mom! Sorry Daddy and I arr"
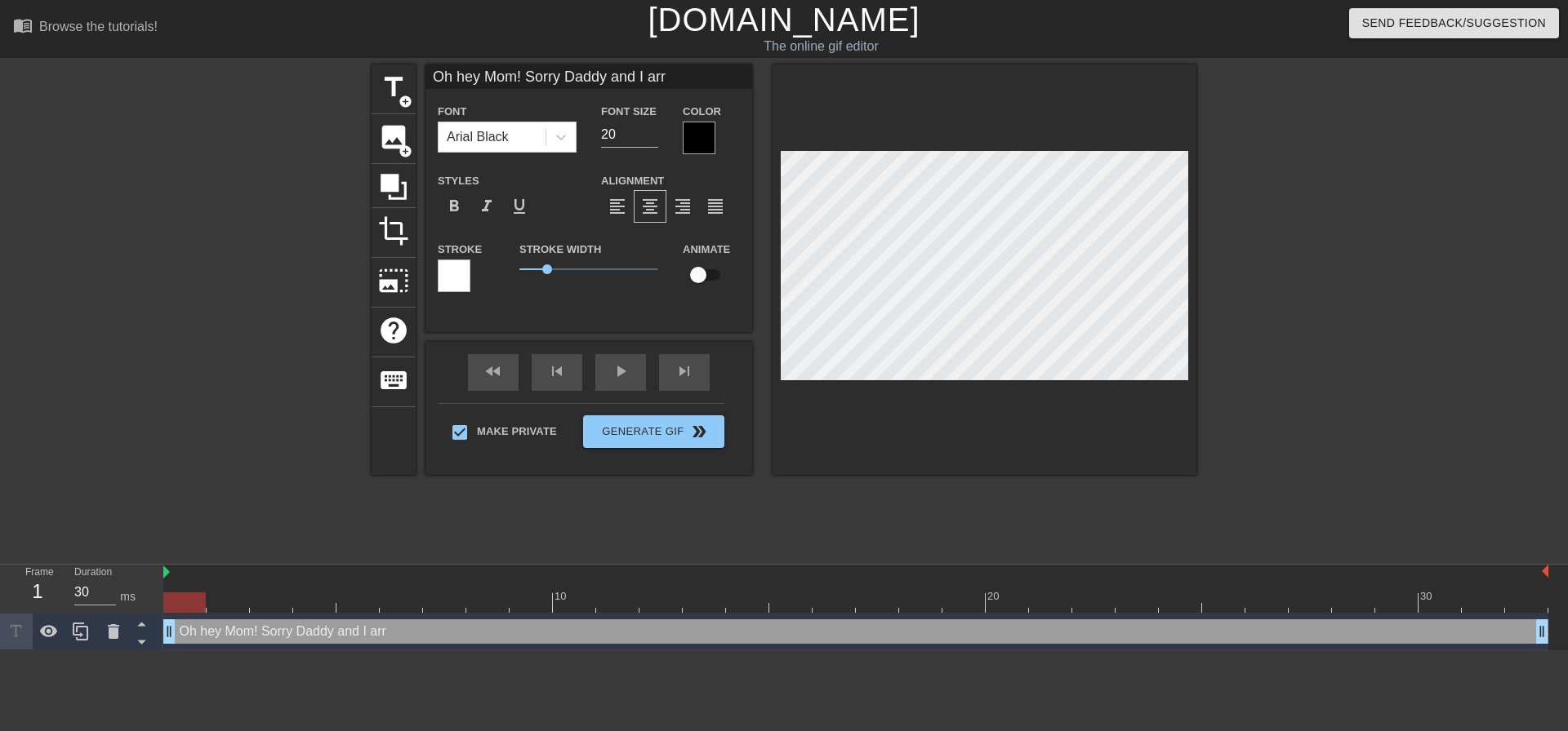
type input "Oh hey Mom! Sorry Daddy and I ar"
type textarea "Oh hey Mom! Sorry Daddy and I arr"
type input "Oh hey Mom! Sorry Daddy and I arre"
type textarea "Oh hey Mom! Sorry Daddy and I arre"
type input "Oh hey Mom! Sorry Daddy and I arre"
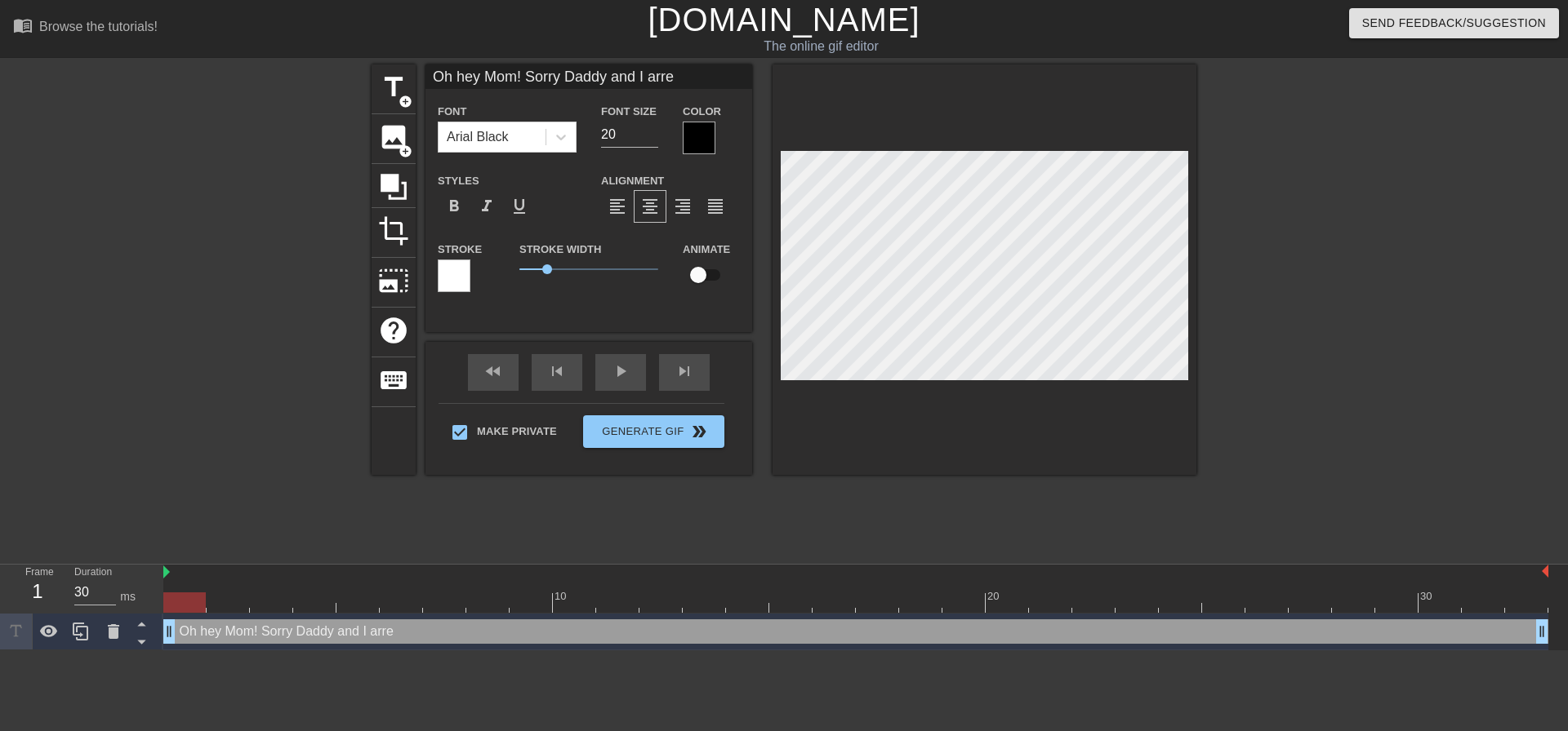
type textarea "Oh hey Mom! Sorry Daddy and I arre"
type input "Oh hey Mom! Sorry Daddy and I arr"
type textarea "Oh hey Mom! Sorry Daddy and I arr"
type input "Oh hey Mom! Sorry Daddy and I ar"
type textarea "Oh hey Mom! Sorry Daddy and I are"
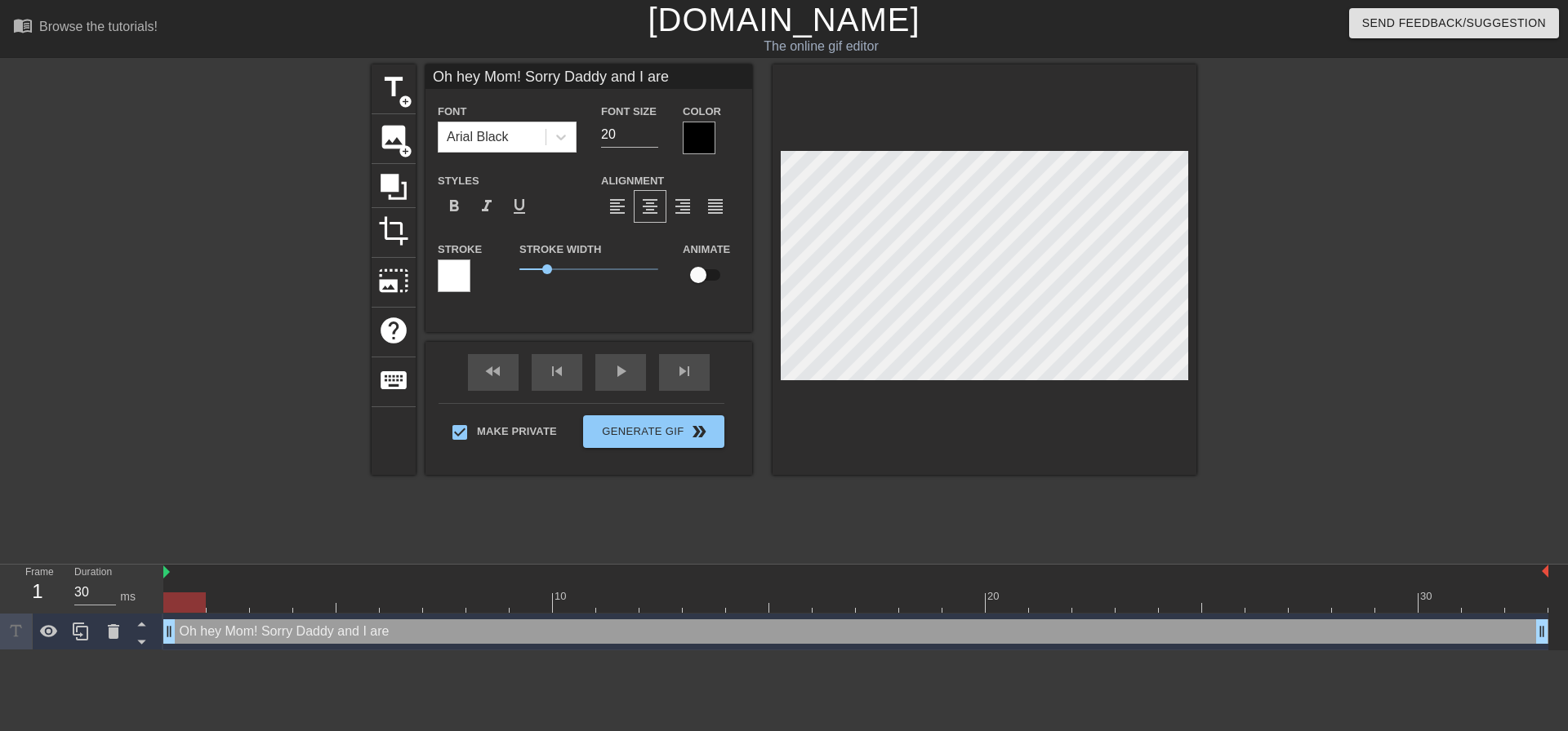
type input "Oh hey Mom! Sorry Daddy and I are"
type textarea "Oh hey Mom! Sorry Daddy and I are"
type input "Oh hey Mom! Sorry Daddy and I areg"
type textarea "Oh hey Mom! Sorry Daddy and I are go"
type input "Oh hey Mom! Sorry Daddy and I aregon"
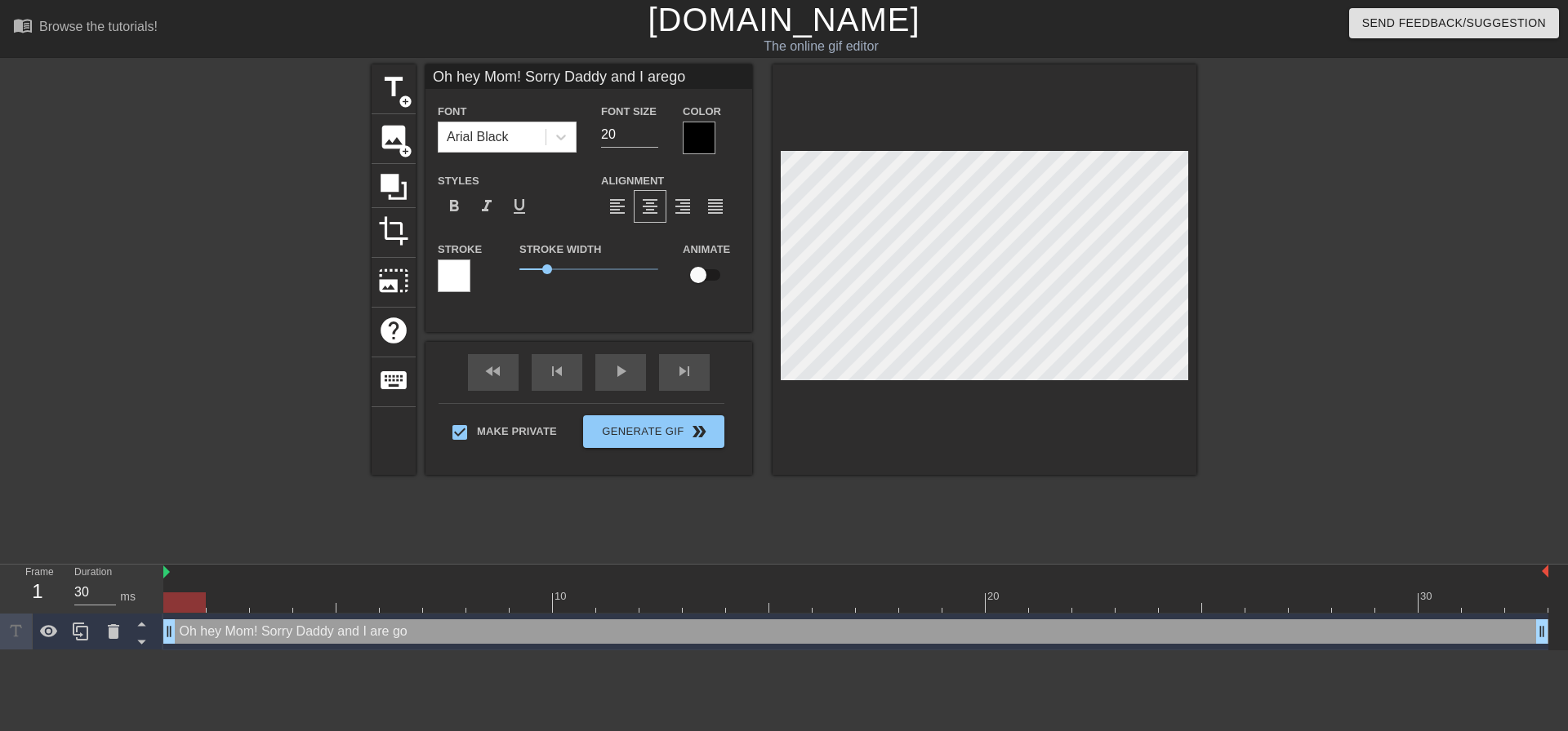
type textarea "Oh hey Mom! Sorry Daddy and I are gon"
type input "Oh hey Mom! Sorry Daddy and I aregonn"
type textarea "Oh hey Mom! Sorry Daddy and I are gonna"
type input "Oh hey Mom! Sorry Daddy and I aregonna"
type textarea "Oh hey Mom! Sorry Daddy and I are gonna"
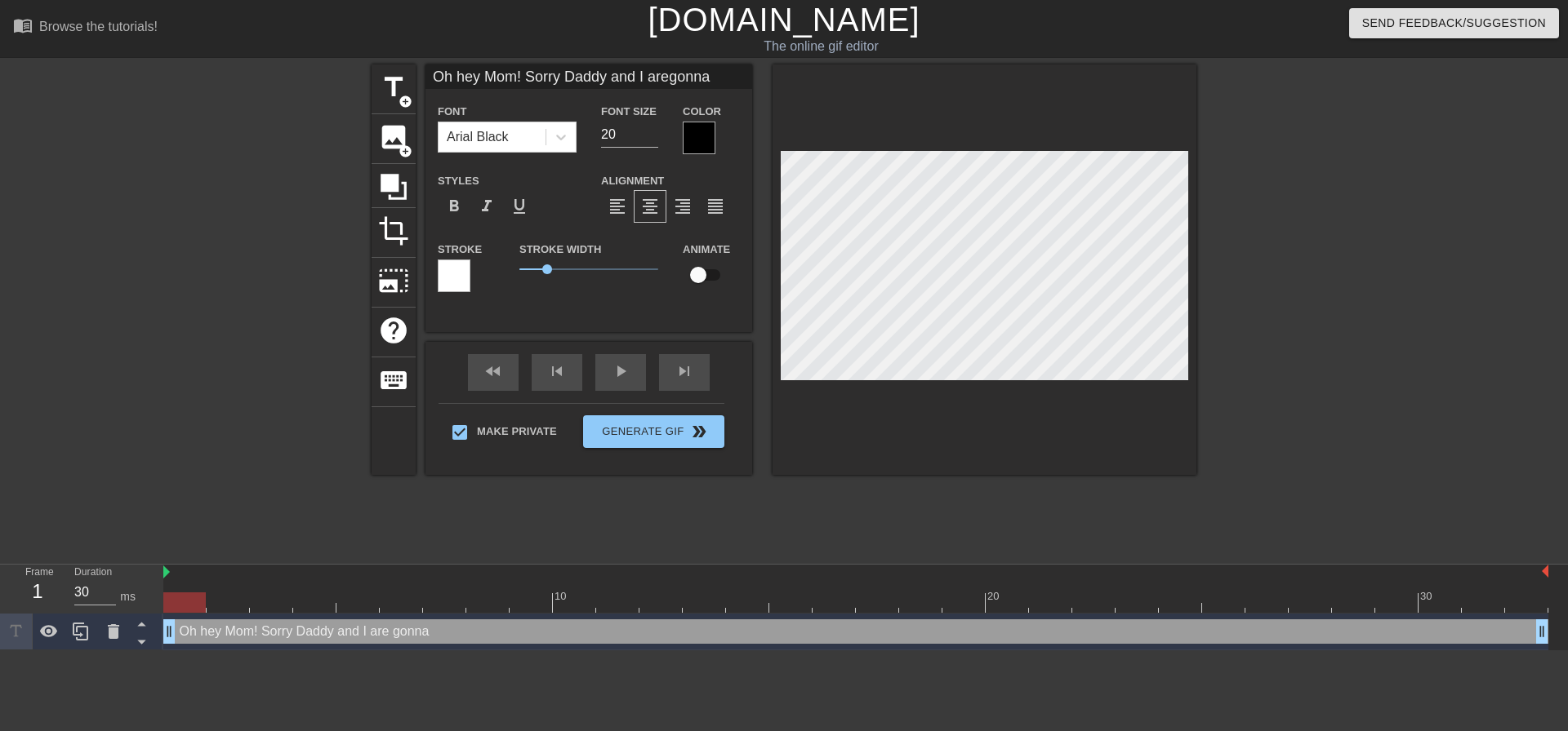
type input "Oh hey Mom! Sorry Daddy and I aregonna b"
type textarea "Oh hey Mom! Sorry Daddy and I are gonna be"
type input "Oh hey Mom! Sorry Daddy and I aregonna be"
type textarea "Oh hey Mom! Sorry Daddy and I are gonna be"
type input "Oh hey Mom! Sorry Daddy and I aregonna be b"
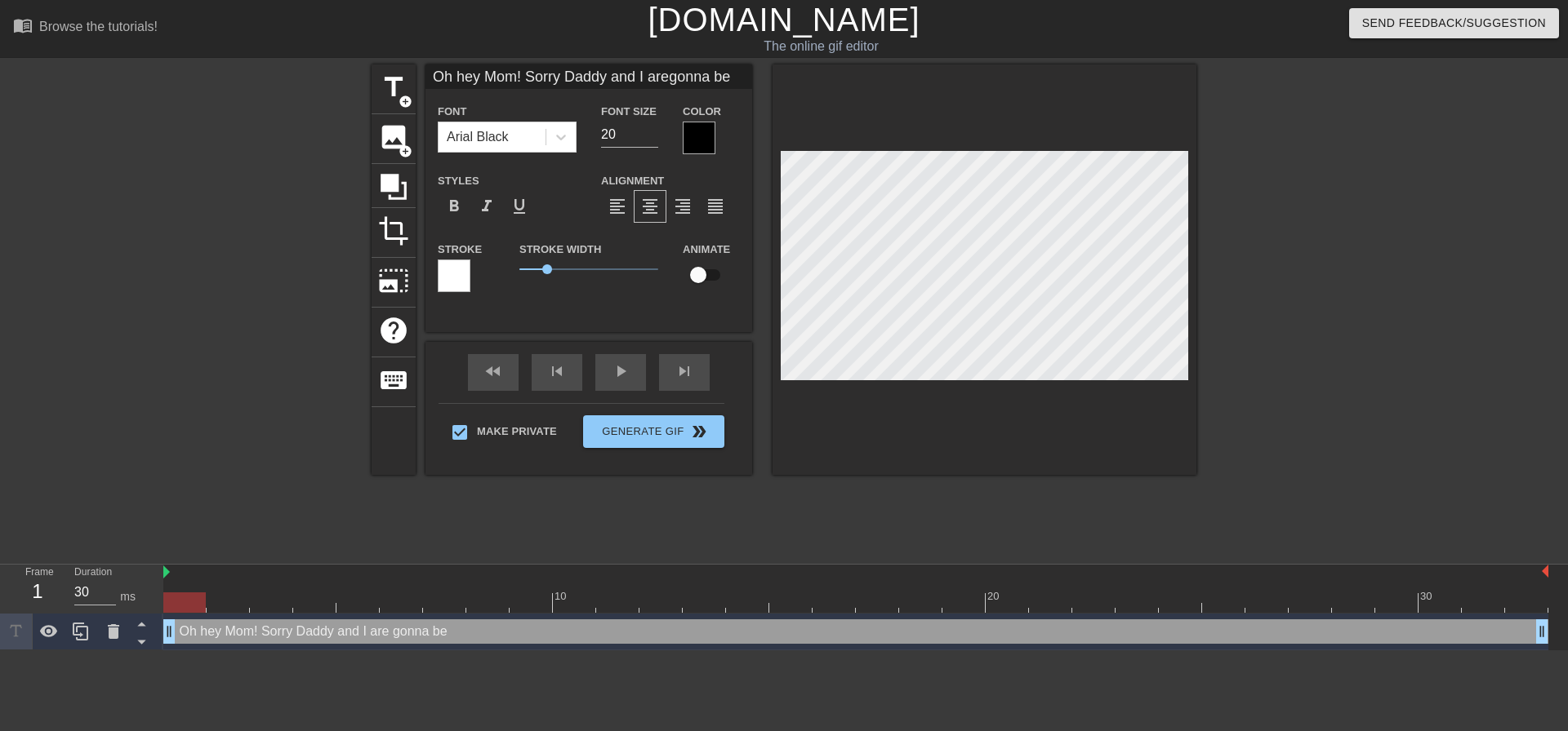
type textarea "Oh hey Mom! Sorry Daddy and I are gonna be b"
type input "Oh hey Mom! Sorry Daddy and I aregonna be bu"
type textarea "Oh hey Mom! Sorry Daddy and I are gonna be bu"
type input "Oh hey Mom! Sorry Daddy and I aregonna be bus"
type textarea "Oh hey Mom! Sorry Daddy and I are gonna be bus"
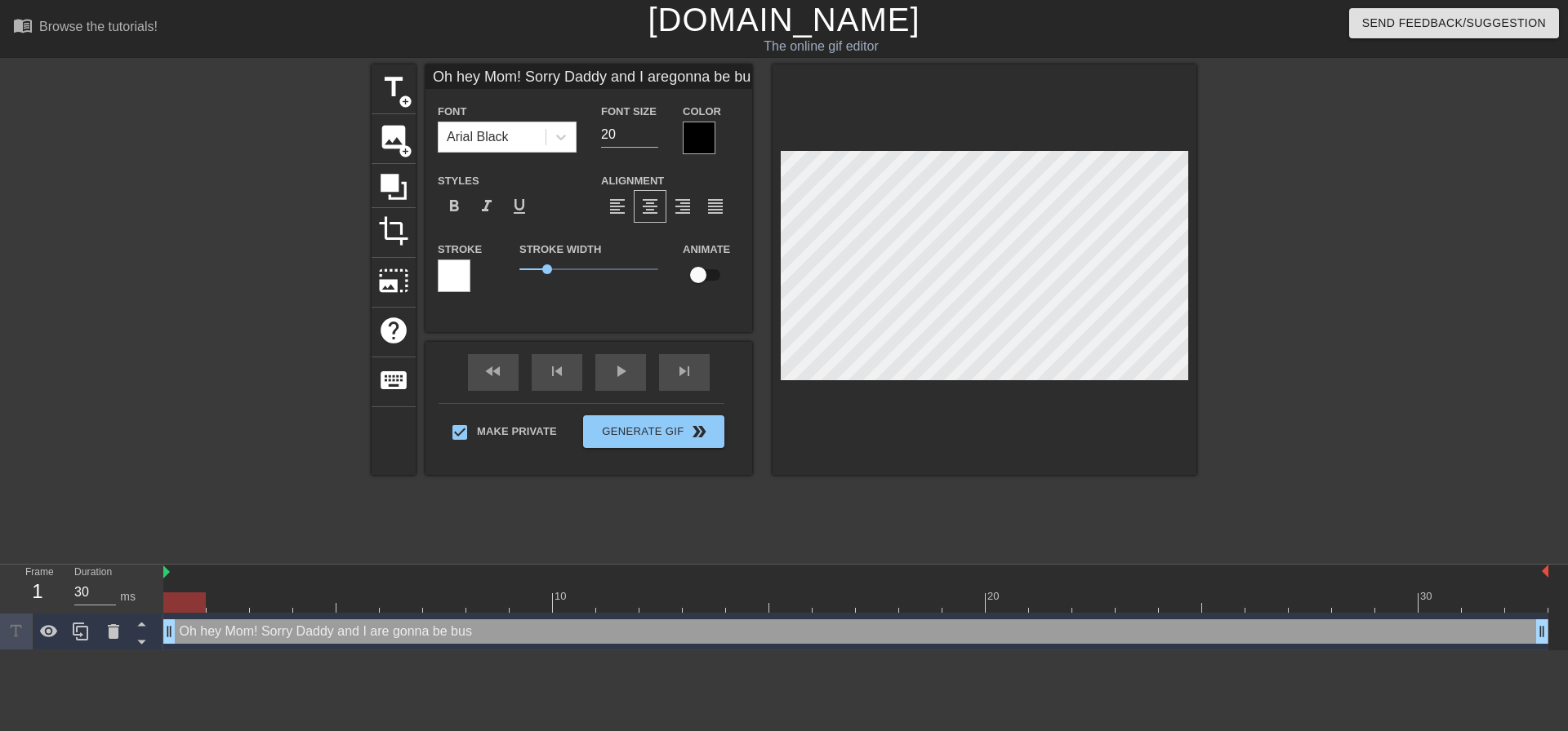
type input "Oh hey Mom! Sorry Daddy and I aregonna be busy"
type textarea "Oh hey Mom! Sorry Daddy and I are gonna be busy"
type input "Oh hey Mom! Sorry Daddy and I aregonna be busy"
type textarea "Oh hey Mom! Sorry Daddy and I are gonna be busy"
type input "Oh hey Mom! Sorry Daddy and I aregonna be busy f"
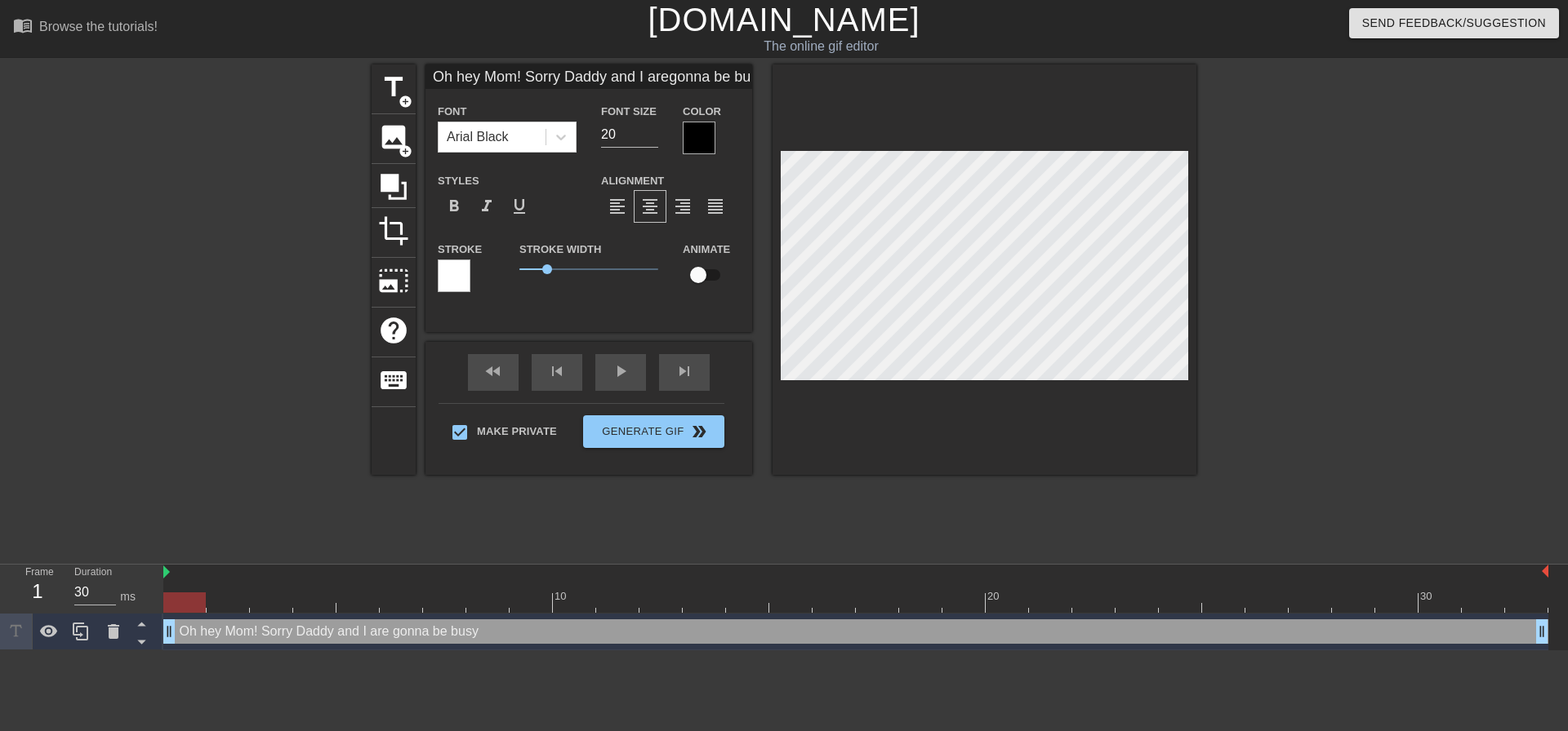
type textarea "Oh hey Mom! Sorry Daddy and I are gonna be busy fo"
type input "Oh hey Mom! Sorry Daddy and I aregonna be busy for"
type textarea "Oh hey Mom! Sorry Daddy and I are gonna be busy for"
type input "Oh hey Mom! Sorry Daddy and I aregonna be busy for a"
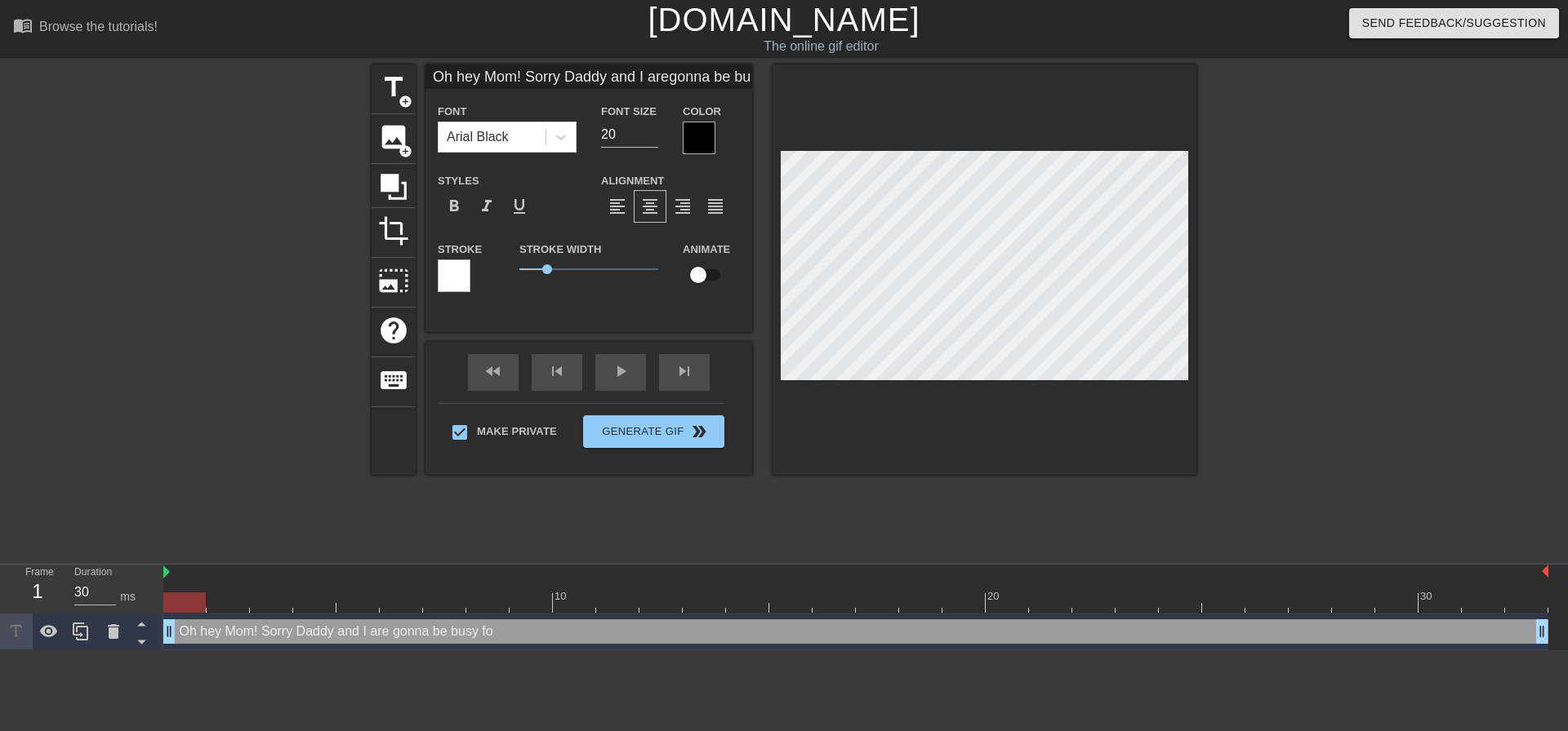
type textarea "Oh hey Mom! Sorry Daddy and I are gonna be busy for a"
type input "Oh hey Mom! Sorry Daddy and I aregonna be busy for a"
type textarea "Oh hey Mom! Sorry Daddy and I are gonna be busy for a"
type input "Oh hey Mom! Sorry Daddy and I aregonna be busy for a"
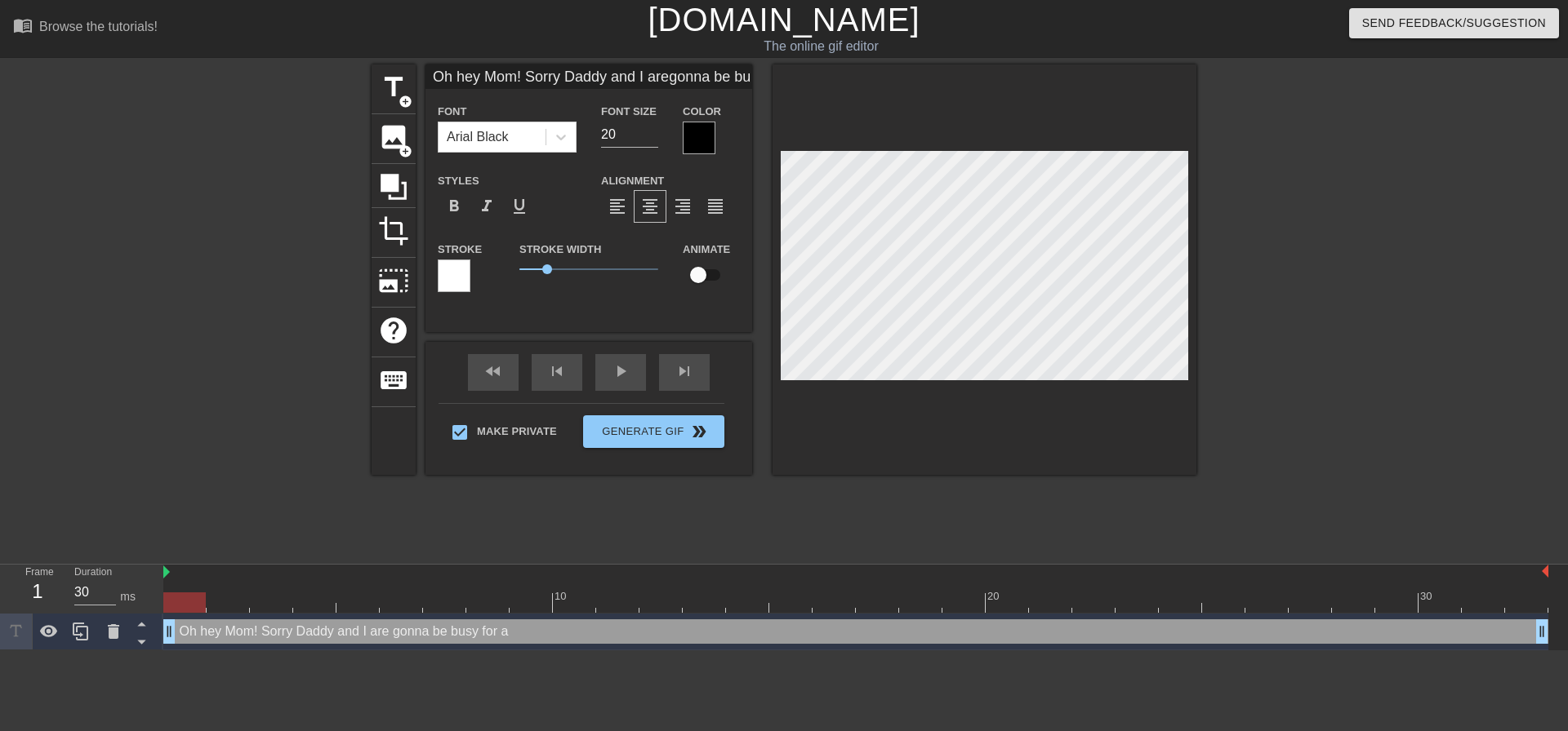
type textarea "Oh hey Mom! Sorry Daddy and I are gonna be busy for a"
type input "Oh hey Mom! Sorry Daddy and I aregonna be busy for aw"
type textarea "Oh hey Mom! Sorry Daddy and I are gonna be busy for aw"
type input "Oh hey Mom! Sorry Daddy and I aregonna be busy for awh"
type textarea "Oh hey Mom! Sorry Daddy and I are gonna be busy for awh"
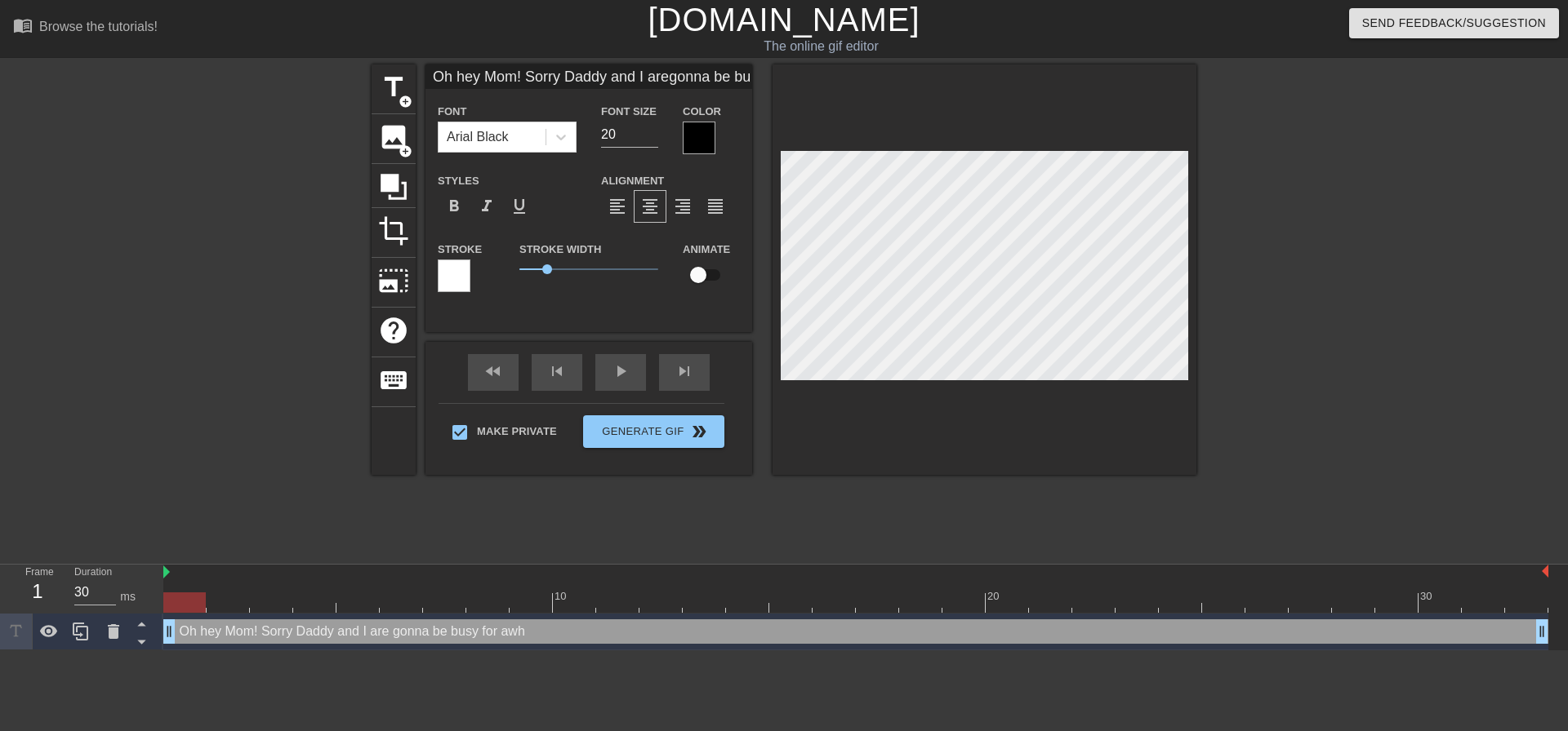
type input "Oh hey Mom! Sorry Daddy and I aregonna be busy for awhi"
type textarea "Oh hey Mom! Sorry Daddy and I are gonna be busy for awhi"
type input "Oh hey Mom! Sorry Daddy and I aregonna be busy for awhil"
type textarea "Oh hey Mom! Sorry Daddy and I are gonna be busy for awhil"
type input "Oh hey Mom! Sorry Daddy and I aregonna be busy for awhile"
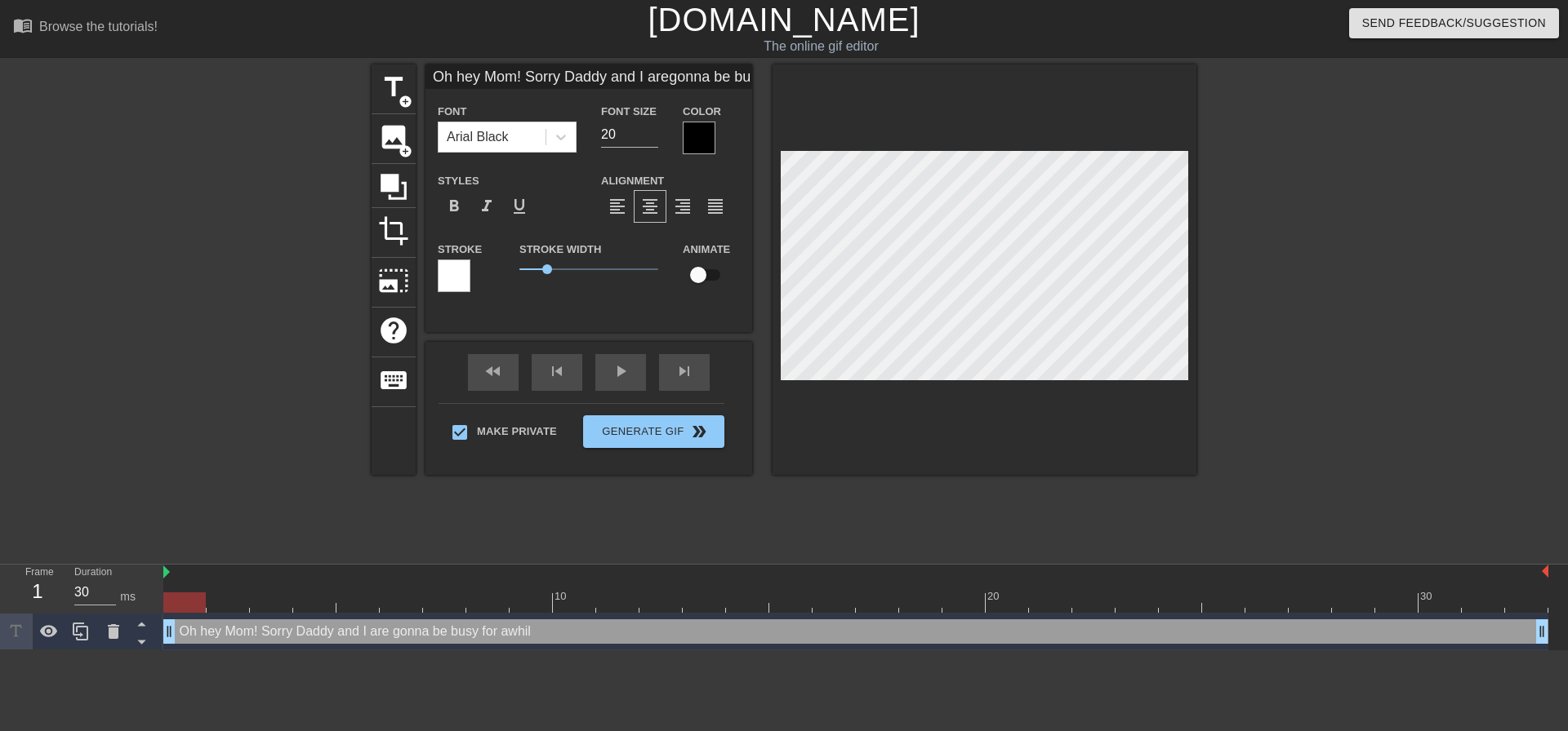
type textarea "Oh hey Mom! Sorry Daddy and I are gonna be busy for awhile"
type input "Oh hey Mom! Sorry Daddy and I aregonna be busy for awhile"
type textarea "Oh hey Mom! Sorry Daddy and I are gonna be busy for awhile"
type input "Oh hey Mom! Sorry Daddy and I aregonna be busy for awhile s"
type textarea "Oh hey Mom! Sorry Daddy and I are gonna be busy for awhile s"
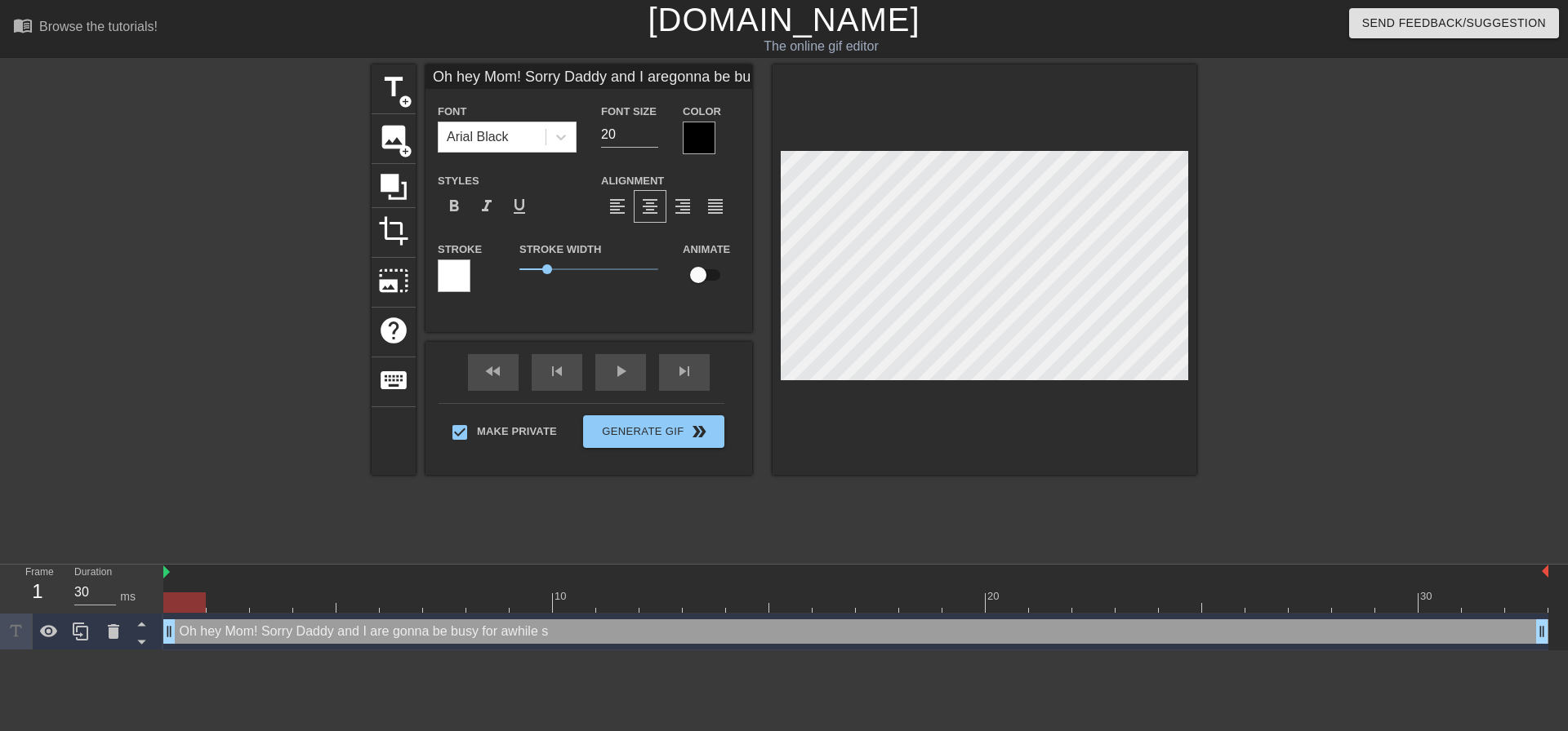
type input "Oh hey Mom! Sorry Daddy and I aregonna be busy for awhile so"
type textarea "Oh hey Mom! Sorry Daddy and I are gonna be busy for awhile so"
type input "Oh hey Mom! Sorry Daddy and I aregonna be busy for awhile so"
type textarea "Oh hey Mom! Sorry Daddy and I are gonna be busy for awhile so"
type input "Oh hey Mom! Sorry Daddy and I aregonna be busy for awhile so c"
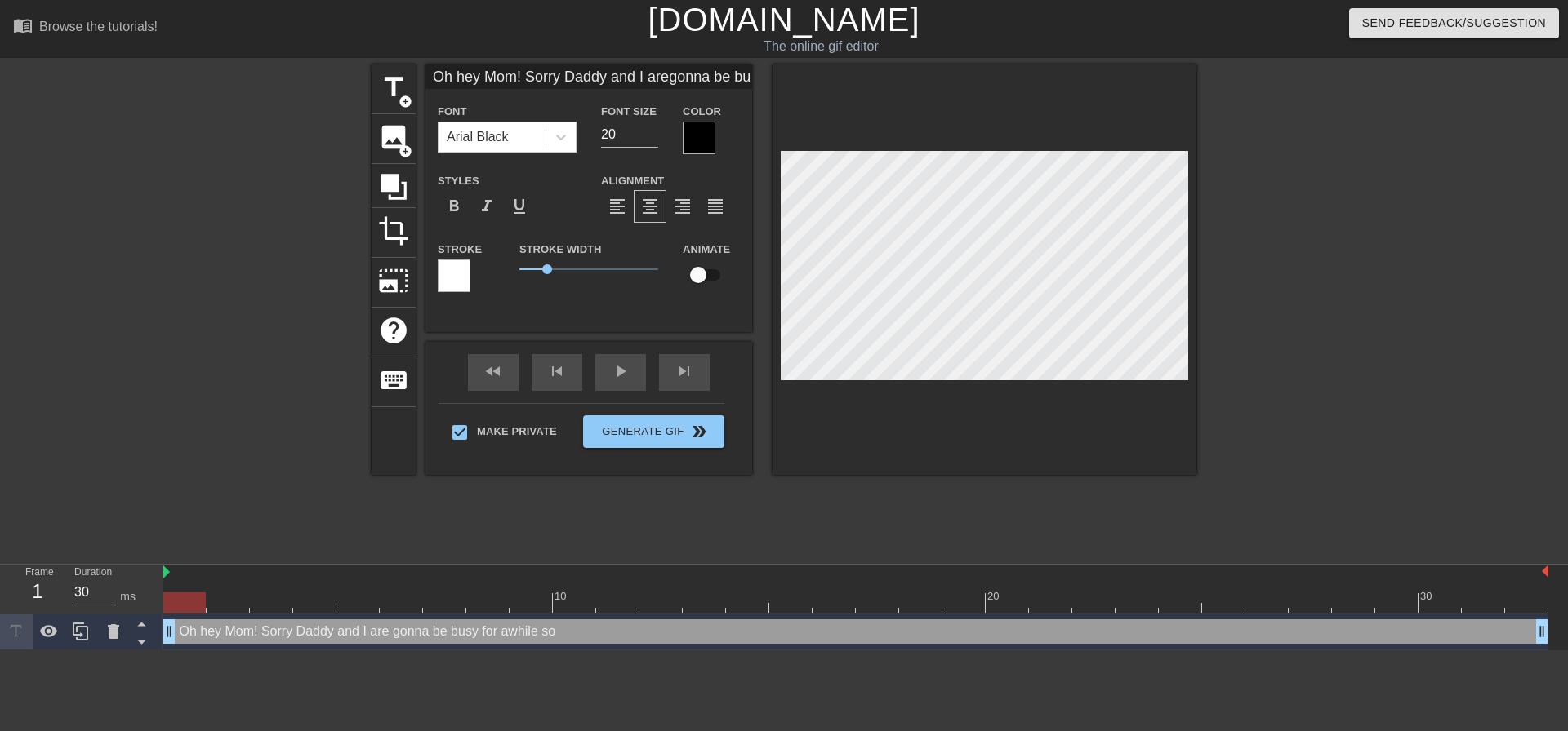
type textarea "Oh hey Mom! Sorry Daddy and I are gonna be busy for awhile so c"
type input "Oh hey Mom! Sorry Daddy and I aregonna be busy for awhile so co"
type textarea "Oh hey Mom! Sorry Daddy and I are gonna be busy for awhile so co"
type input "Oh hey Mom! Sorry Daddy and I aregonna be busy for awhile so com"
type textarea "Oh hey Mom! Sorry Daddy and I are gonna be busy for awhile so com"
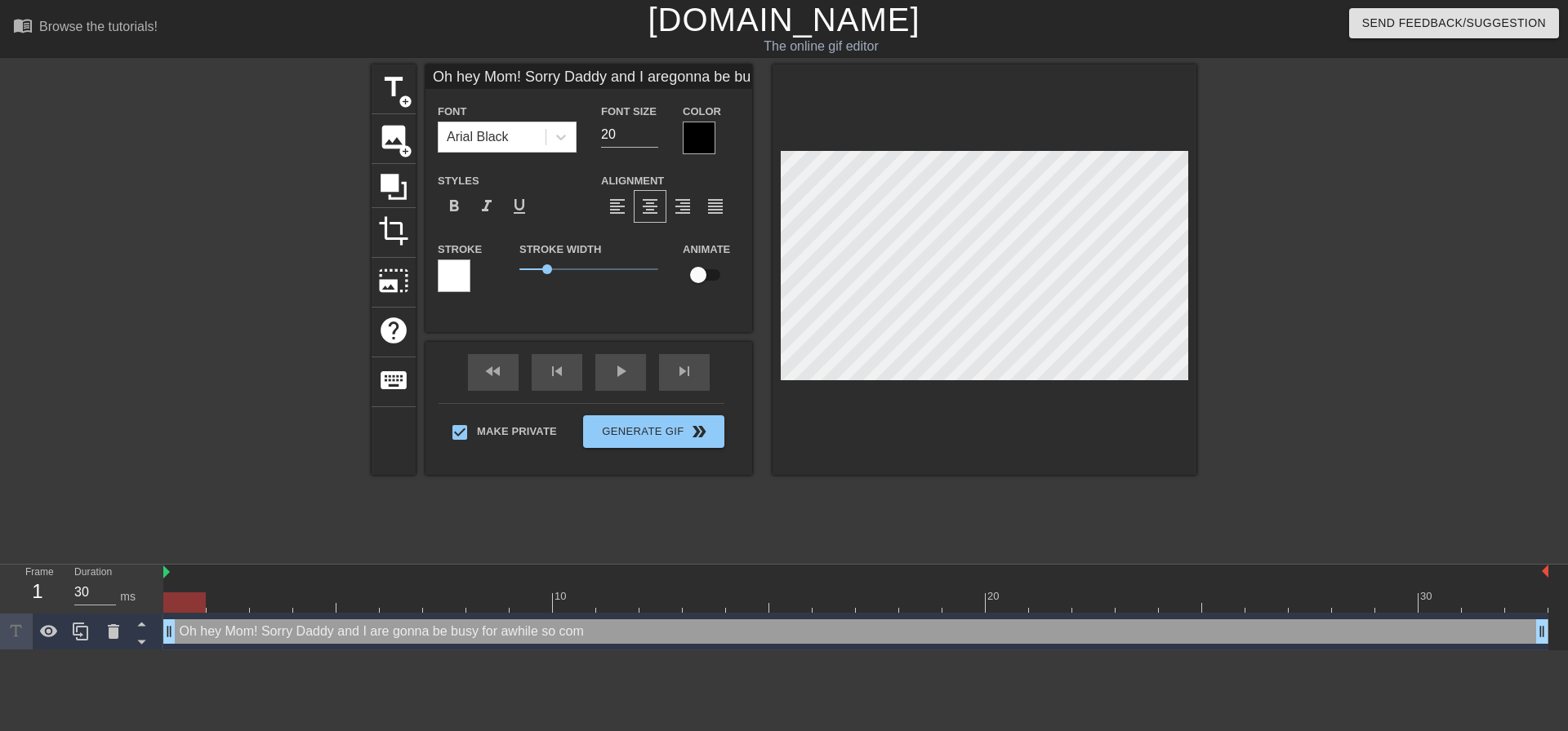
type input "Oh hey Mom! Sorry Daddy and I aregonna be busy for awhile so come"
type textarea "Oh hey Mom! Sorry Daddy and I are gonna be busy for awhile so come"
type input "Oh hey Mom! Sorry Daddy and I aregonna be busy for awhile so come"
type textarea "Oh hey Mom! Sorry Daddy and I are gonna be busy for awhile so come"
type input "Oh hey Mom! Sorry Daddy and I aregonna be busy for awhile so come b"
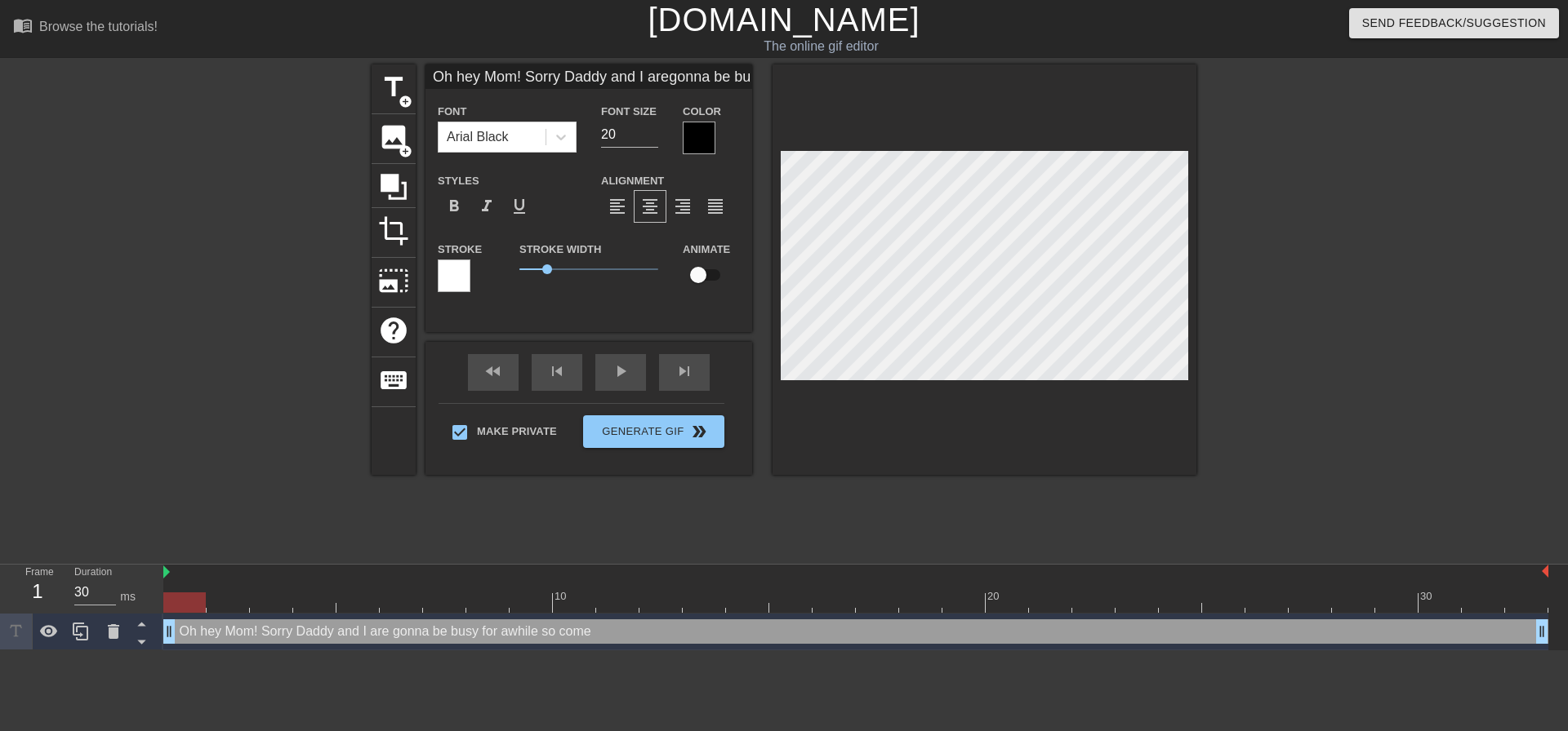
type textarea "Oh hey Mom! Sorry Daddy and I are gonna be busy for awhile so come b"
type input "Oh hey Mom! Sorry Daddy and I aregonna be busy for awhile so come ba"
type textarea "Oh hey Mom! Sorry Daddy and I are gonna be busy for awhile so come ba"
type input "Oh hey Mom! Sorry Daddy and I aregonna be busy for awhile so come bac"
type textarea "Oh hey Mom! Sorry Daddy and I are gonna be busy for awhile so come bac"
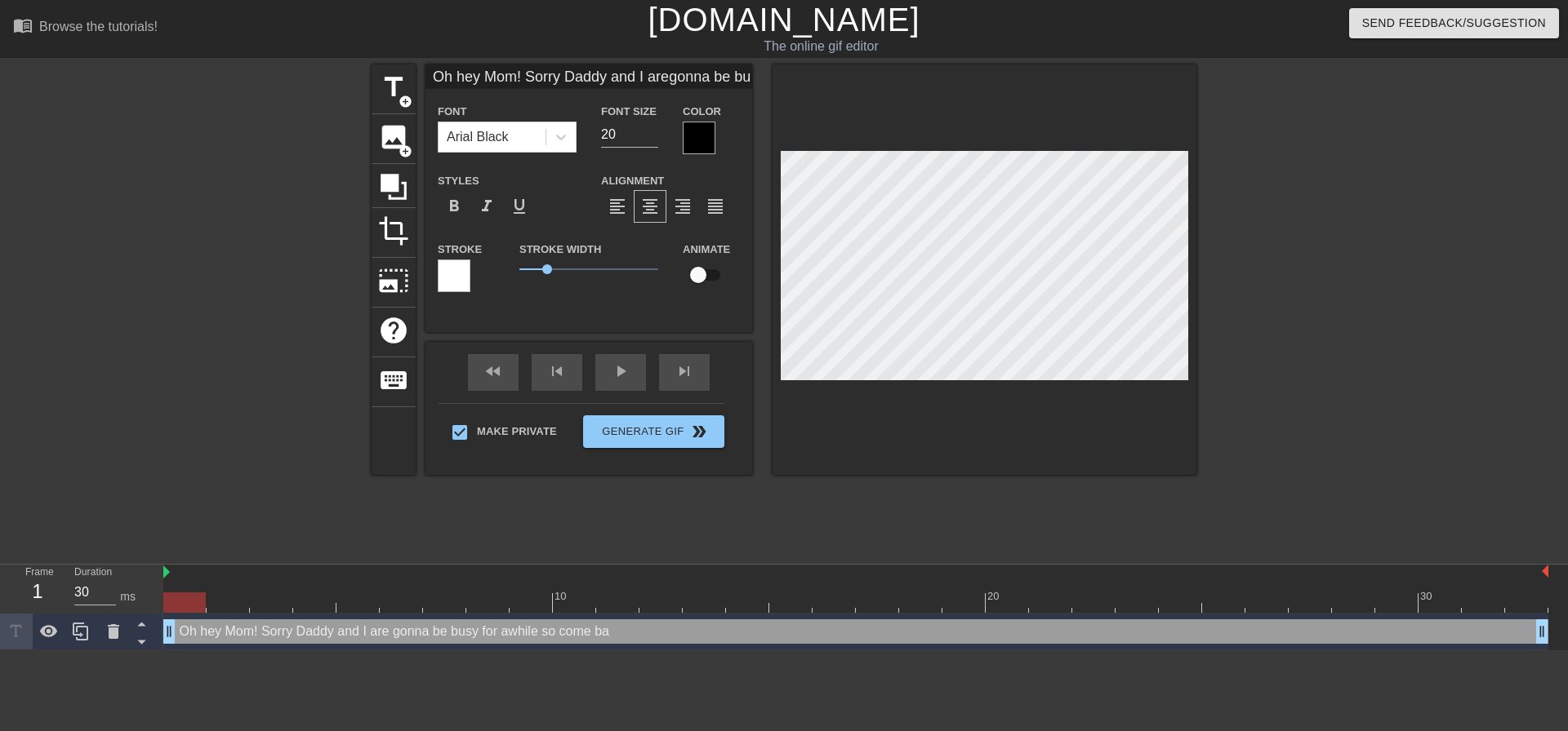
type input "Oh hey Mom! Sorry Daddy and I aregonna be busy for awhile so come back"
type textarea "Oh hey Mom! Sorry Daddy and I are gonna be busy for awhile so come back"
type input "Oh hey Mom! Sorry Daddy and I aregonna be busy for awhile so come back"
type textarea "Oh hey Mom! Sorry Daddy and I are gonna be busy for awhile so come back"
type input "Oh hey Mom! Sorry Daddy and I aregonna be busy for awhile so come back l"
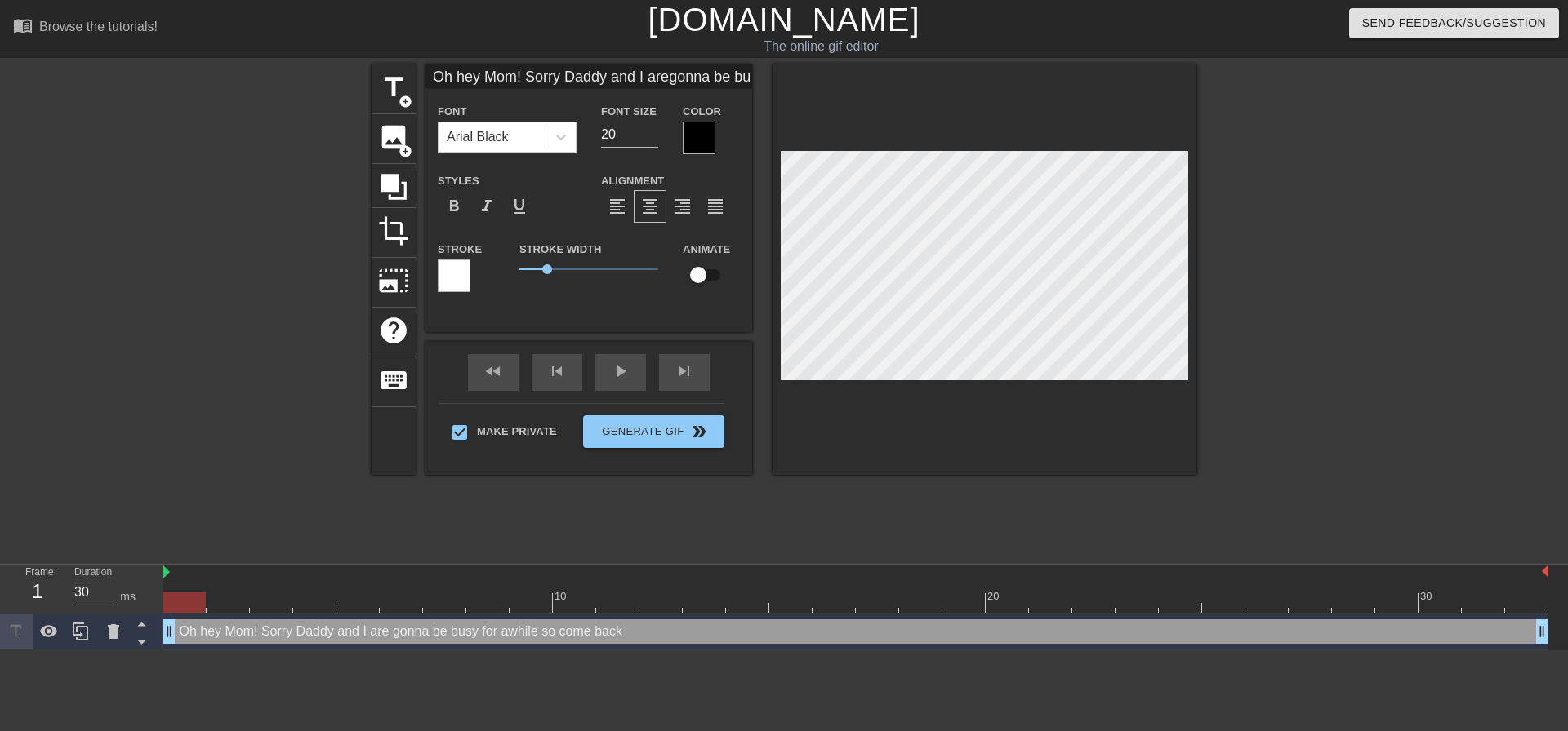
type textarea "Oh hey Mom! Sorry Daddy and I are gonna be busy for awhile so come back l"
type input "Oh hey Mom! Sorry Daddy and I aregonna be busy for awhile so come back la"
type textarea "Oh hey Mom! Sorry Daddy and I are gonna be busy for awhile so come back la"
type input "Oh hey Mom! Sorry Daddy and I aregonna be busy for awhile so come back lat"
type textarea "Oh hey Mom! Sorry Daddy and I are gonna be busy for awhile so come back lat"
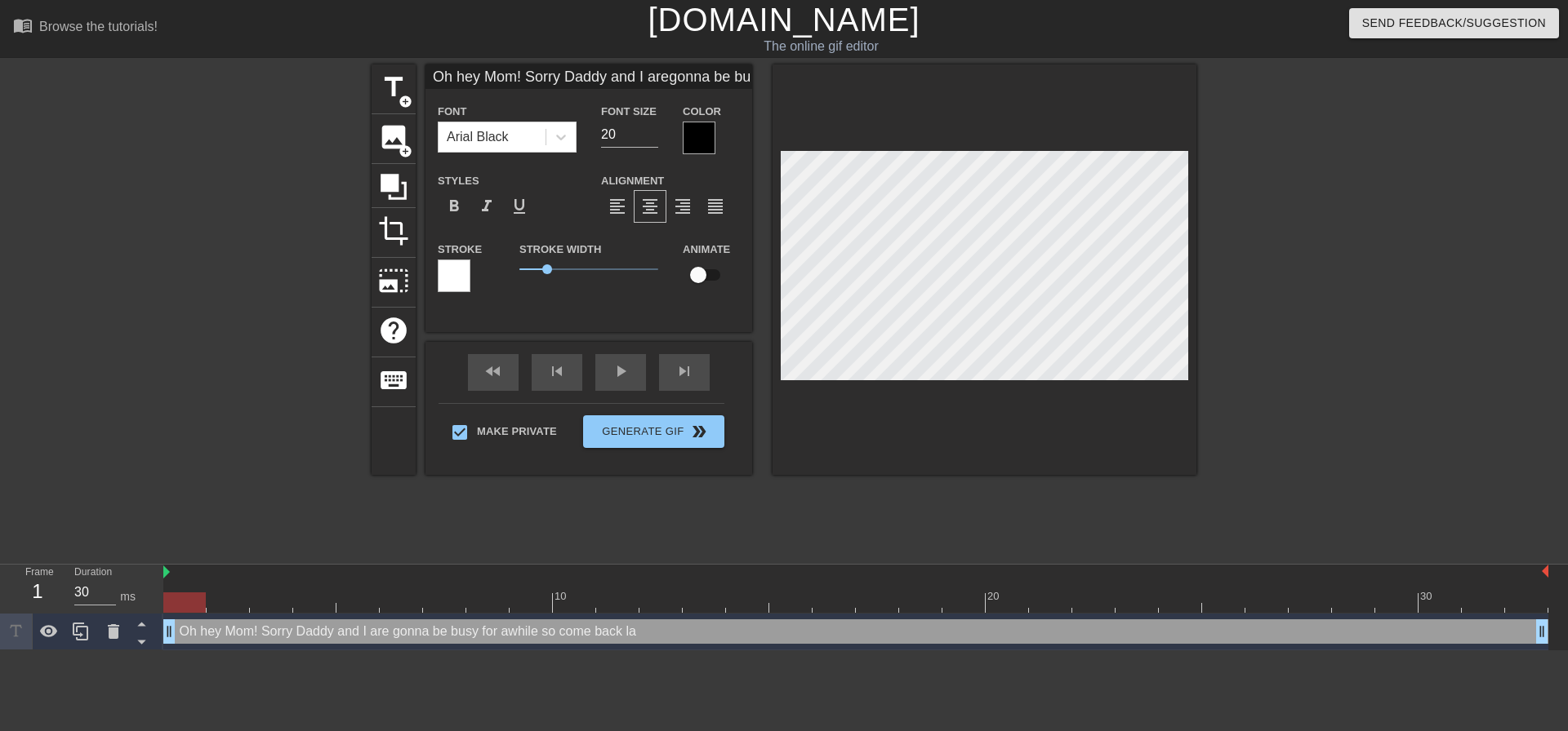
type input "Oh hey Mom! Sorry Daddy and I aregonna be busy for awhile so come back late"
type textarea "Oh hey Mom! Sorry Daddy and I are gonna be busy for awhile so come back late"
type input "Oh hey Mom! Sorry Daddy and I aregonna be busy for awhile so come back later"
type textarea "Oh hey Mom! Sorry Daddy and I are gonna be busy for awhile so come back later"
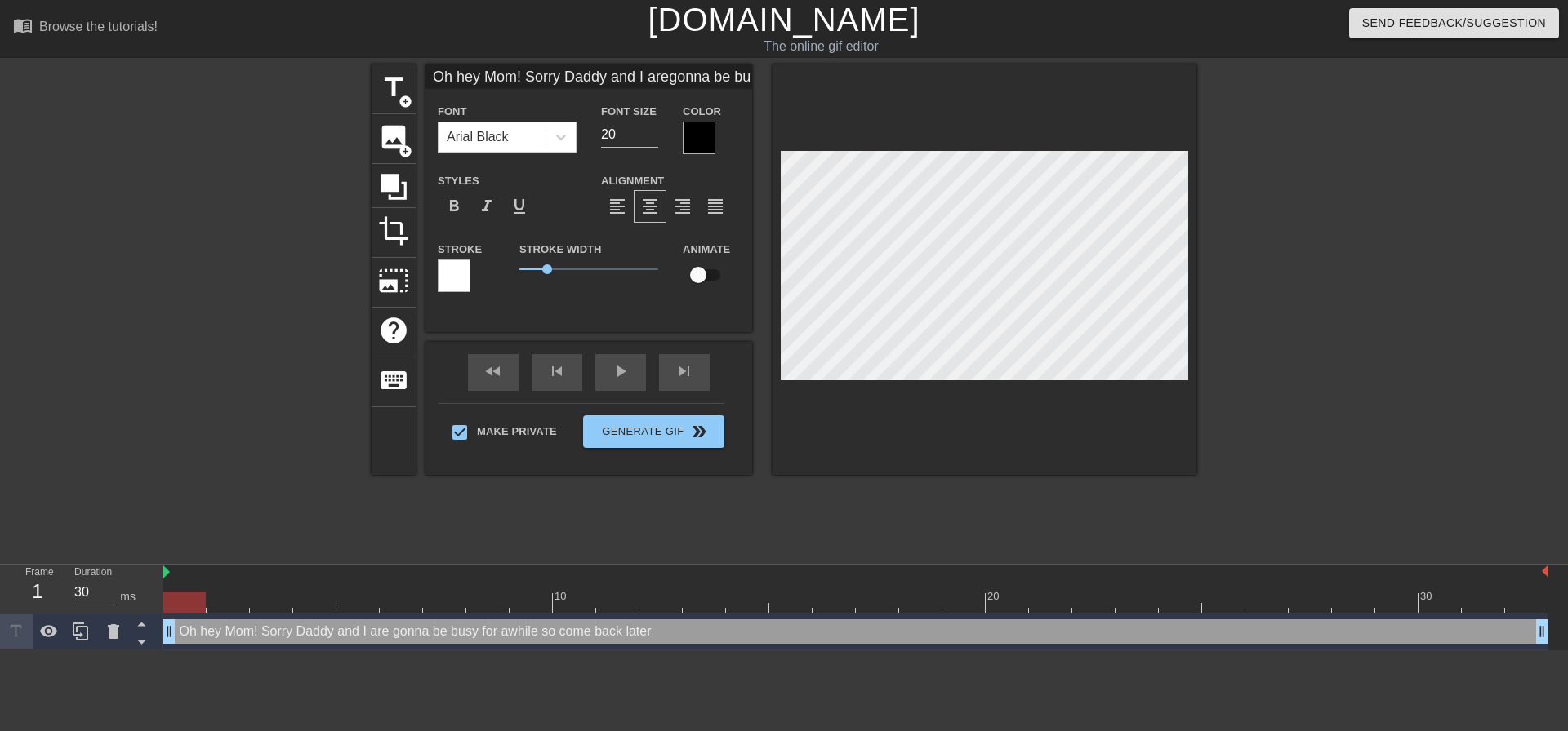
type input "Oh hey Mom! Sorry Daddy and I aregonna be busy for awhile so come back later"
type textarea "Oh hey Mom! Sorry Daddy and I are gonna be busy for awhile so come back later"
type input "Oh hey Mom! Sorry Daddy and I aregonna be busy for awhile so come back later!"
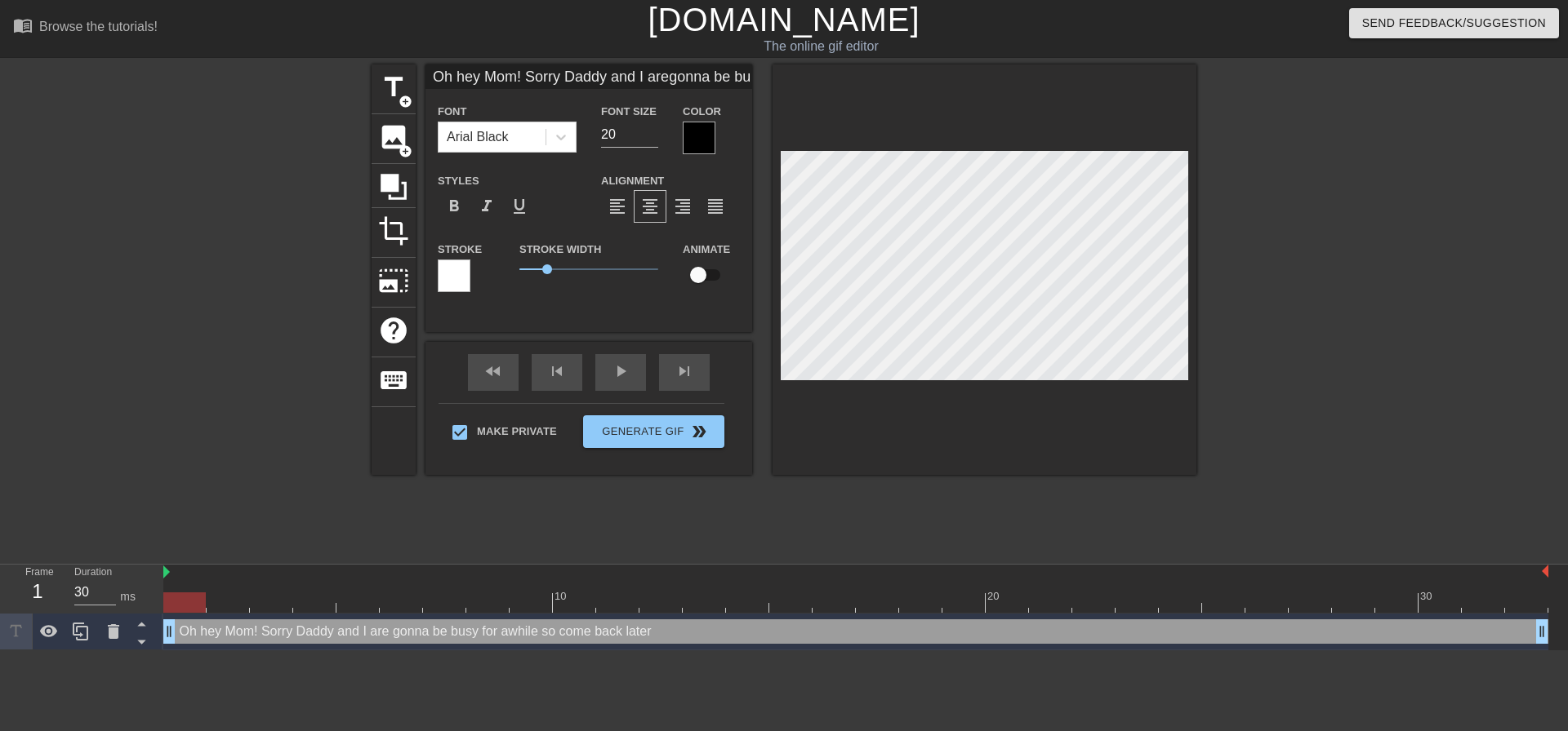
type textarea "Oh hey Mom! Sorry Daddy and I are gonna be busy for awhile so come back later!"
click at [1502, 232] on div "title add_circle image add_circle crop photo_size_select_large help keyboard Oh…" at bounding box center [784, 308] width 1568 height 489
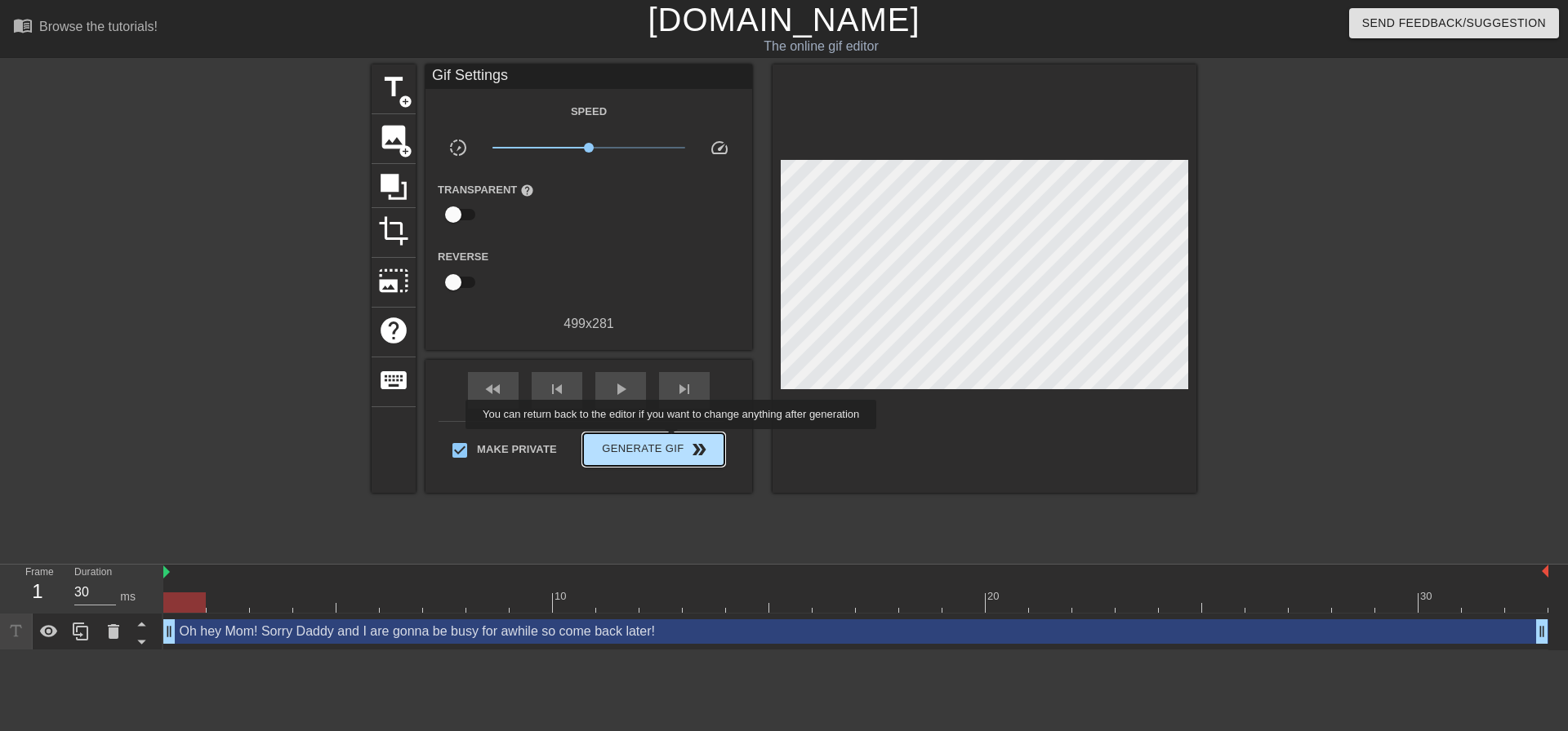
click at [672, 441] on span "Generate Gif double_arrow" at bounding box center [654, 449] width 128 height 20
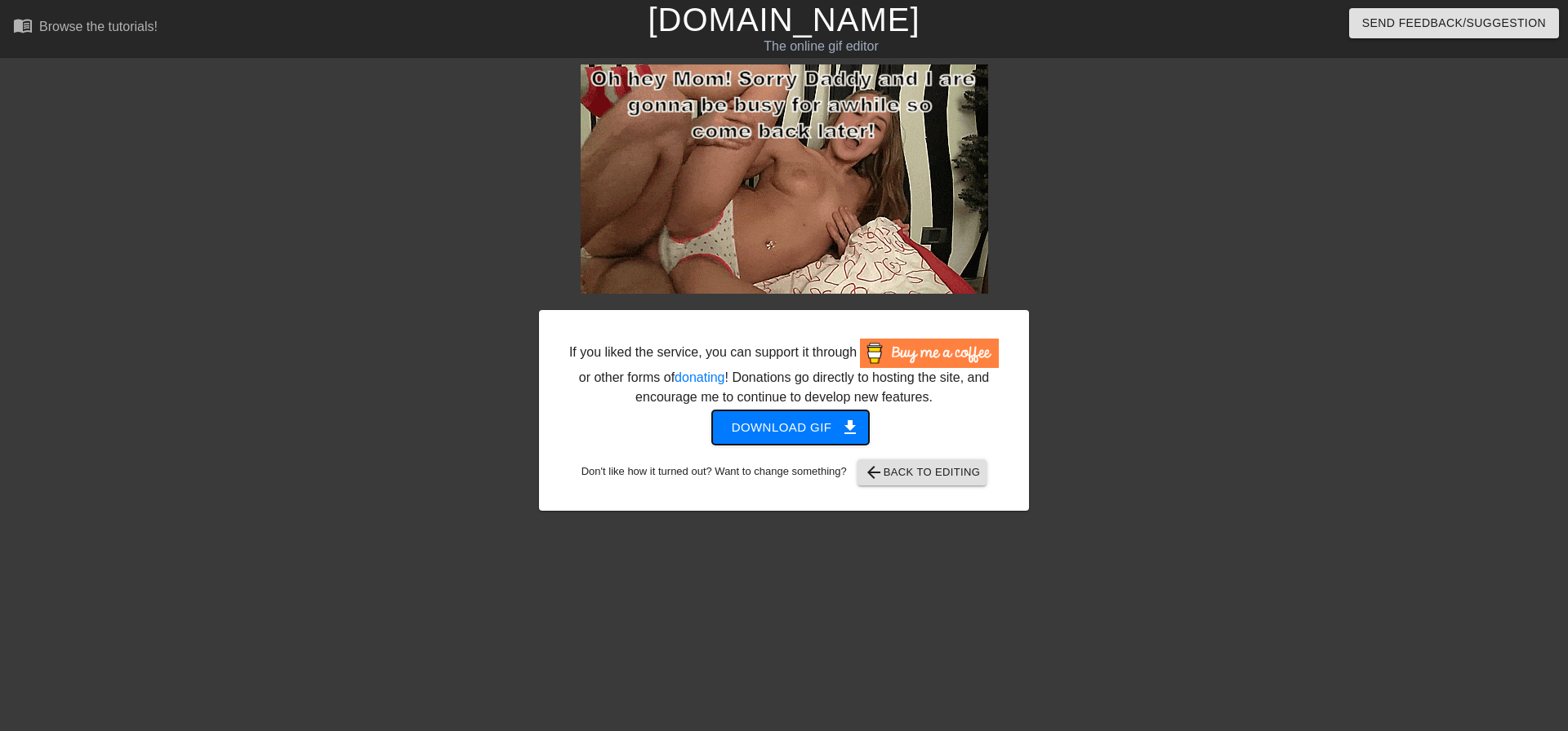
click at [840, 433] on span "get_app" at bounding box center [849, 427] width 20 height 20
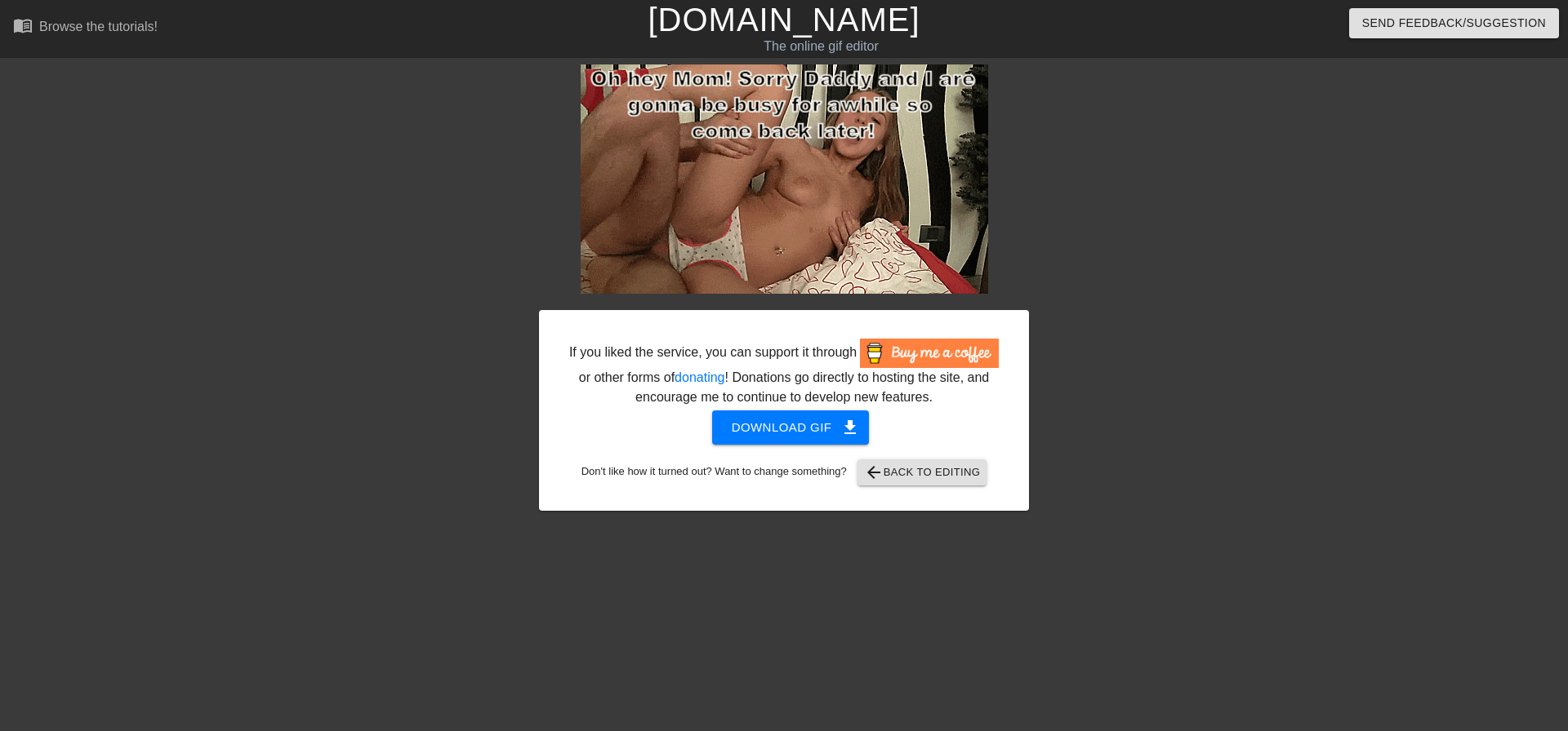
click at [1104, 217] on div at bounding box center [1171, 308] width 245 height 489
